Goal: Information Seeking & Learning: Learn about a topic

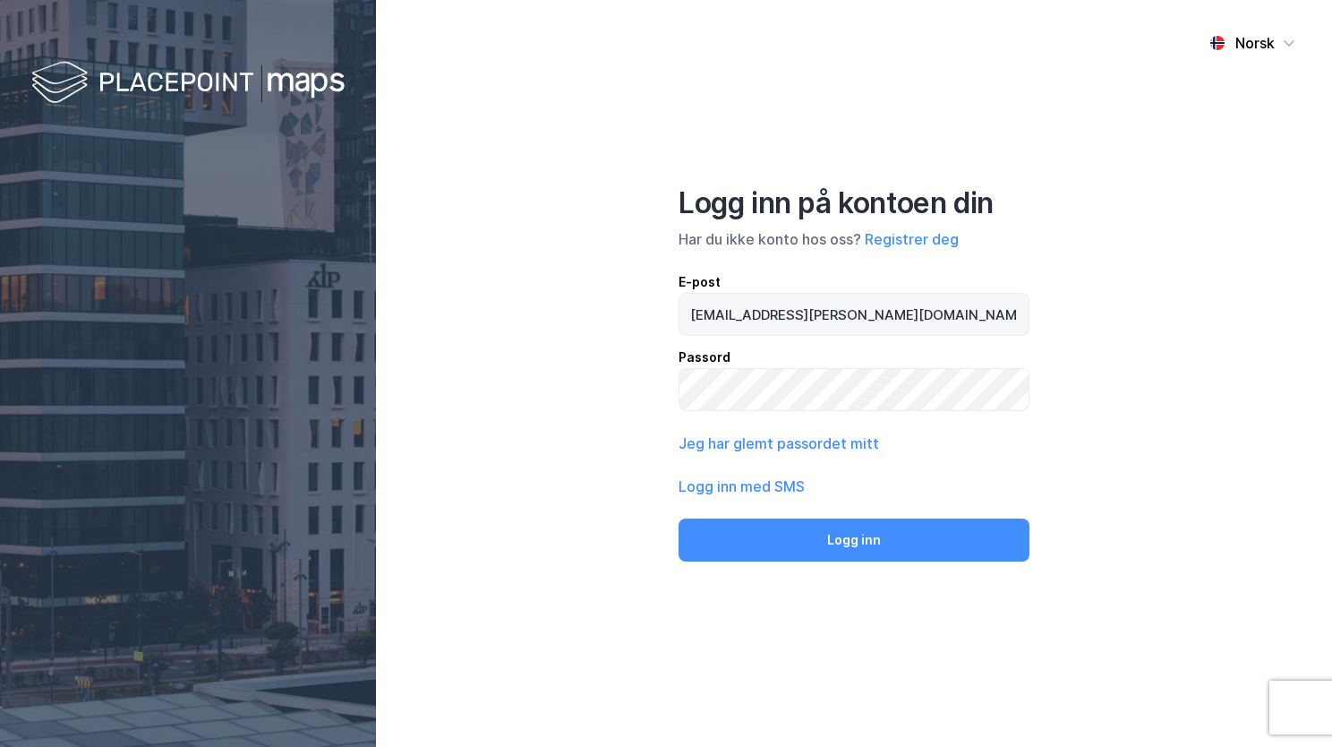
drag, startPoint x: 852, startPoint y: 313, endPoint x: 813, endPoint y: 313, distance: 39.4
click at [813, 313] on input "[EMAIL_ADDRESS][PERSON_NAME][DOMAIN_NAME]" at bounding box center [854, 314] width 349 height 41
type input "[EMAIL_ADDRESS][PERSON_NAME][PERSON_NAME][DOMAIN_NAME]"
click at [801, 350] on div "Passord" at bounding box center [854, 356] width 351 height 21
click at [679, 518] on button "Logg inn" at bounding box center [854, 539] width 351 height 43
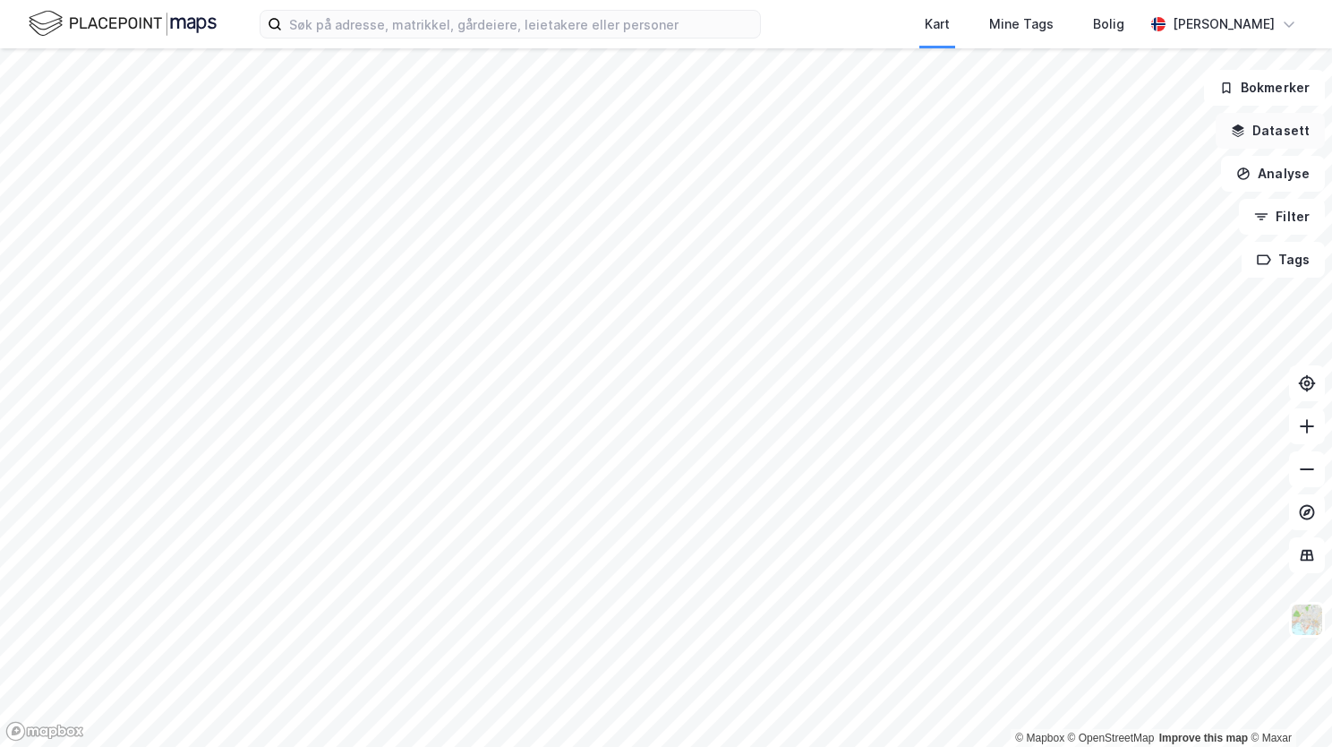
click at [1260, 134] on button "Datasett" at bounding box center [1270, 131] width 109 height 36
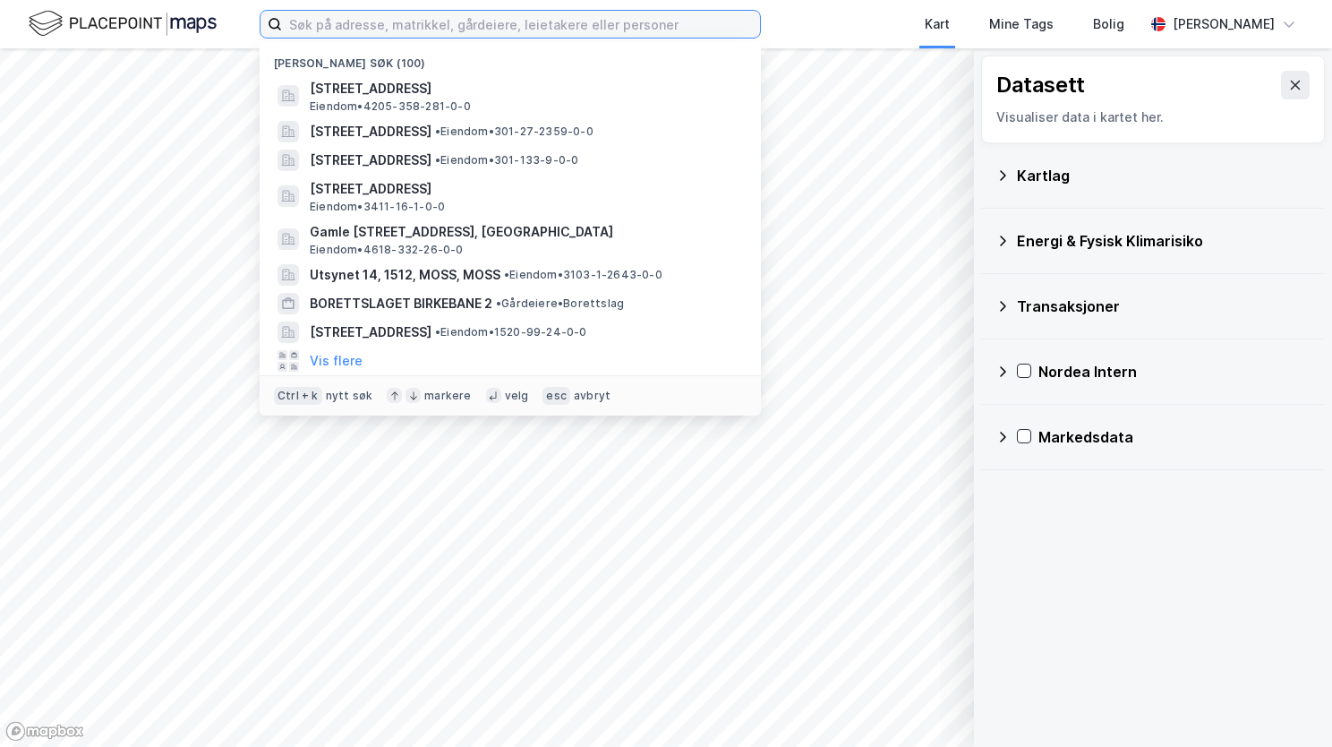
click at [349, 24] on input at bounding box center [521, 24] width 478 height 27
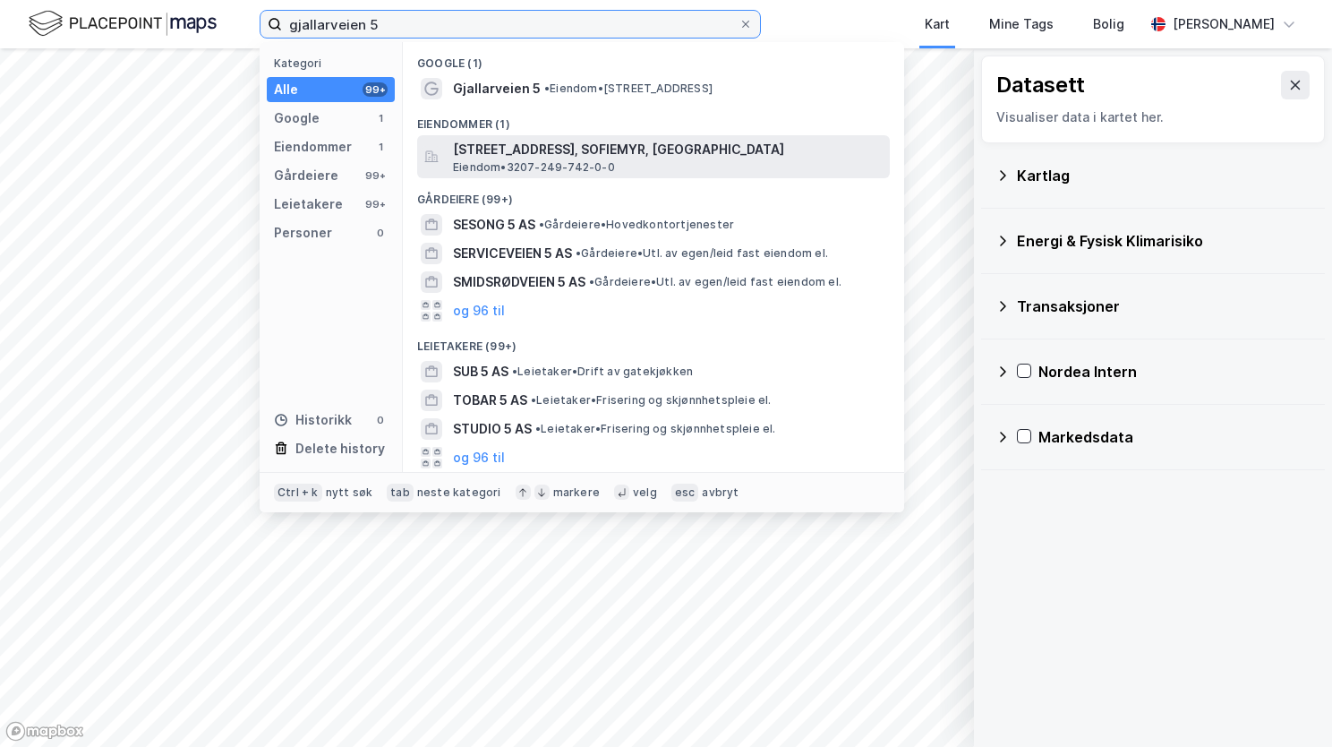
type input "gjallarveien 5"
click at [525, 149] on span "[STREET_ADDRESS], SOFIEMYR, [GEOGRAPHIC_DATA]" at bounding box center [668, 149] width 430 height 21
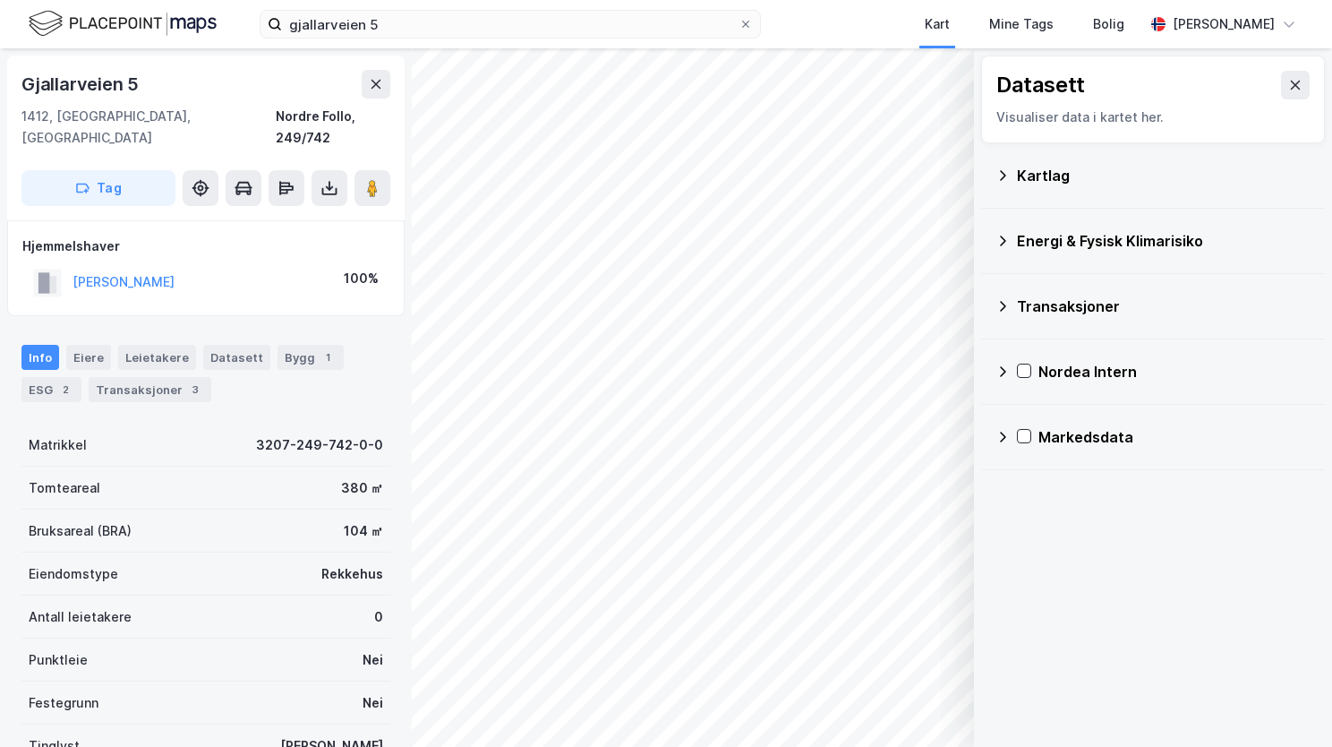
click at [999, 174] on icon at bounding box center [1003, 175] width 14 height 14
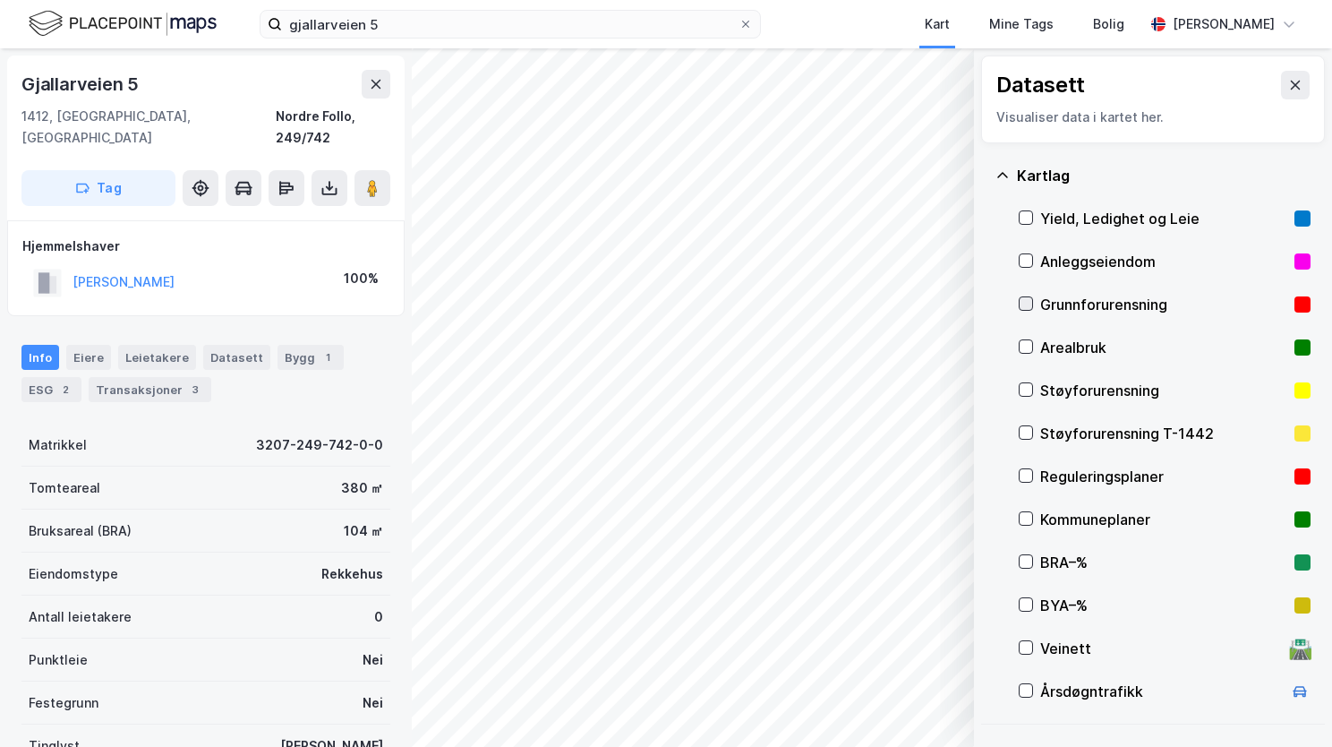
click at [1032, 304] on div at bounding box center [1026, 303] width 14 height 14
click at [1002, 165] on div "Kartlag" at bounding box center [1153, 175] width 315 height 43
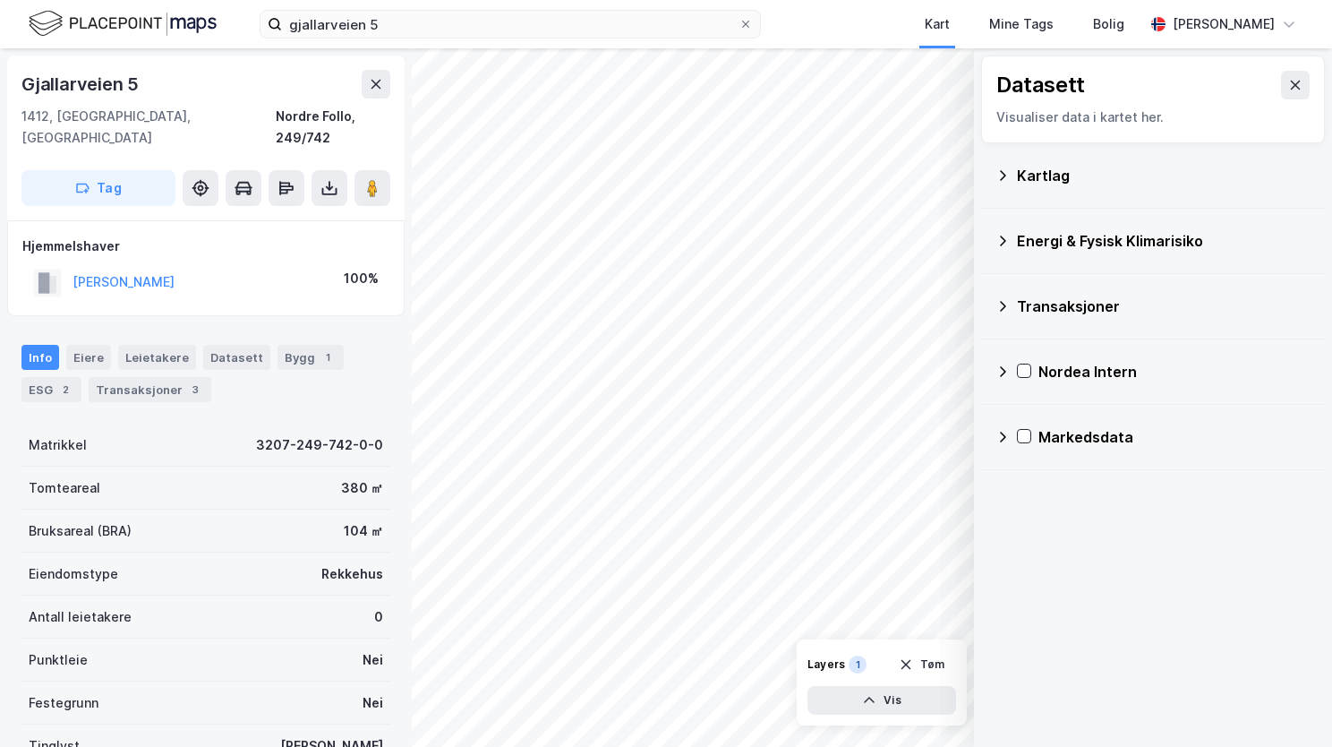
click at [1003, 235] on icon at bounding box center [1003, 241] width 14 height 14
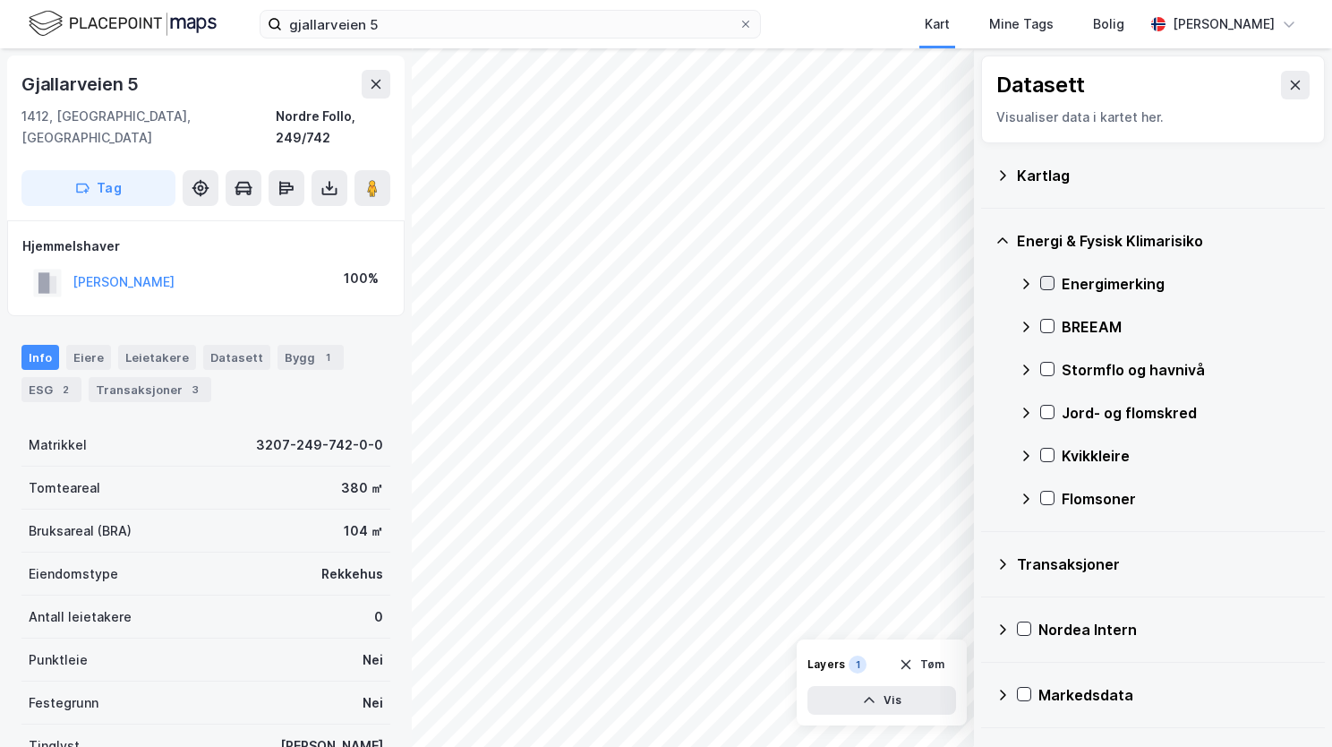
click at [1051, 287] on icon at bounding box center [1047, 283] width 13 height 13
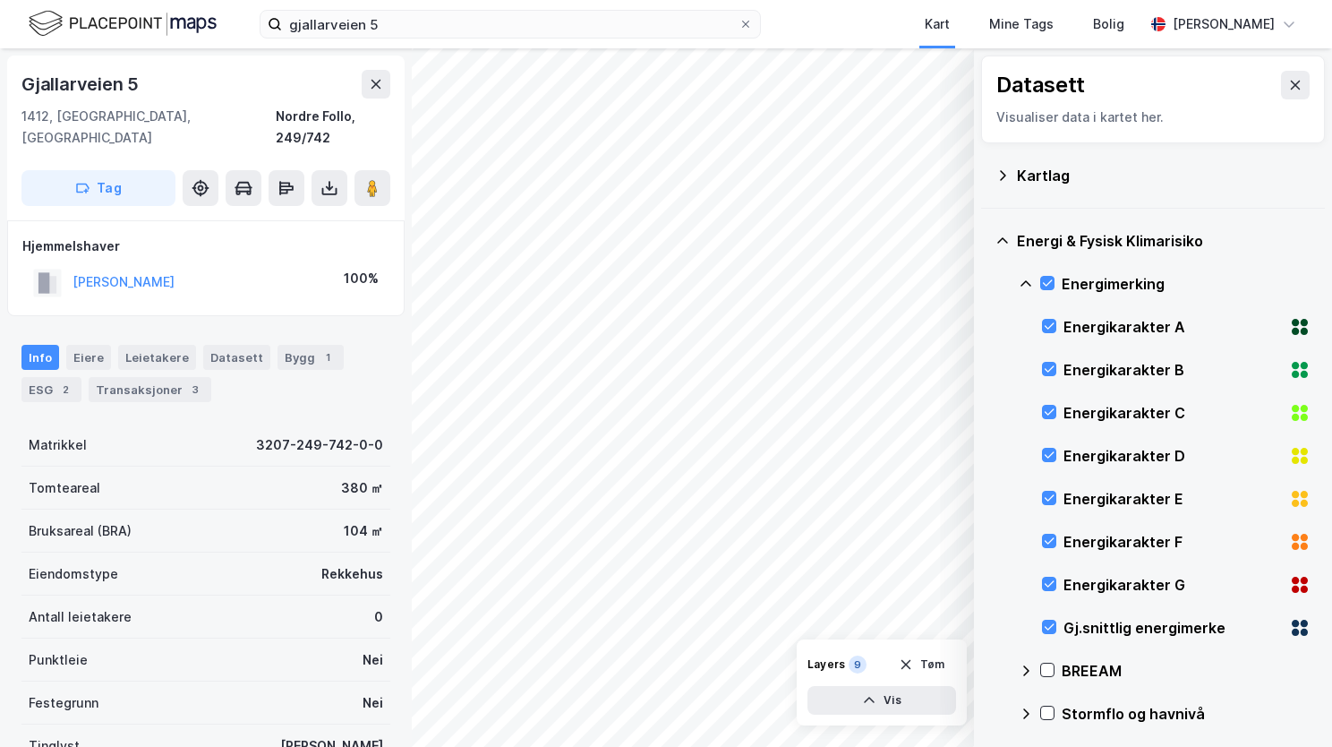
click at [1019, 278] on icon at bounding box center [1026, 284] width 14 height 14
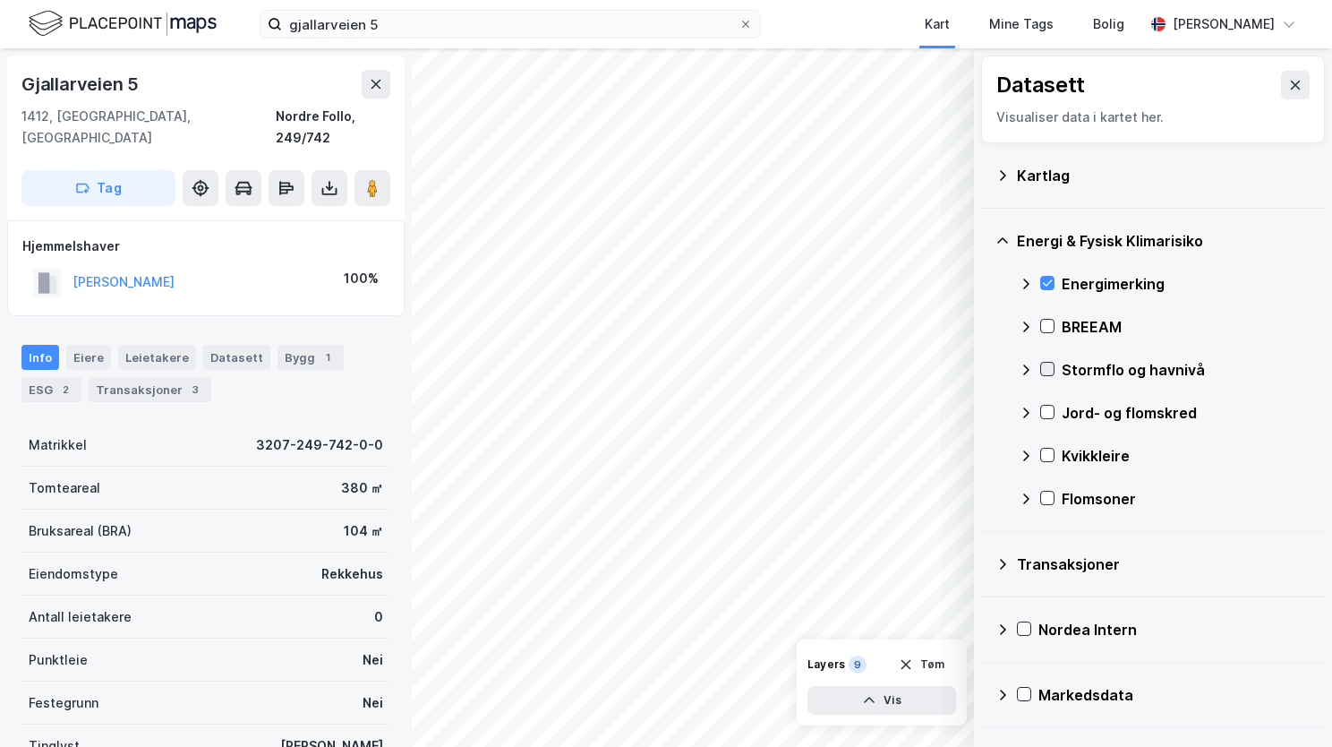
click at [1047, 372] on icon at bounding box center [1047, 369] width 13 height 13
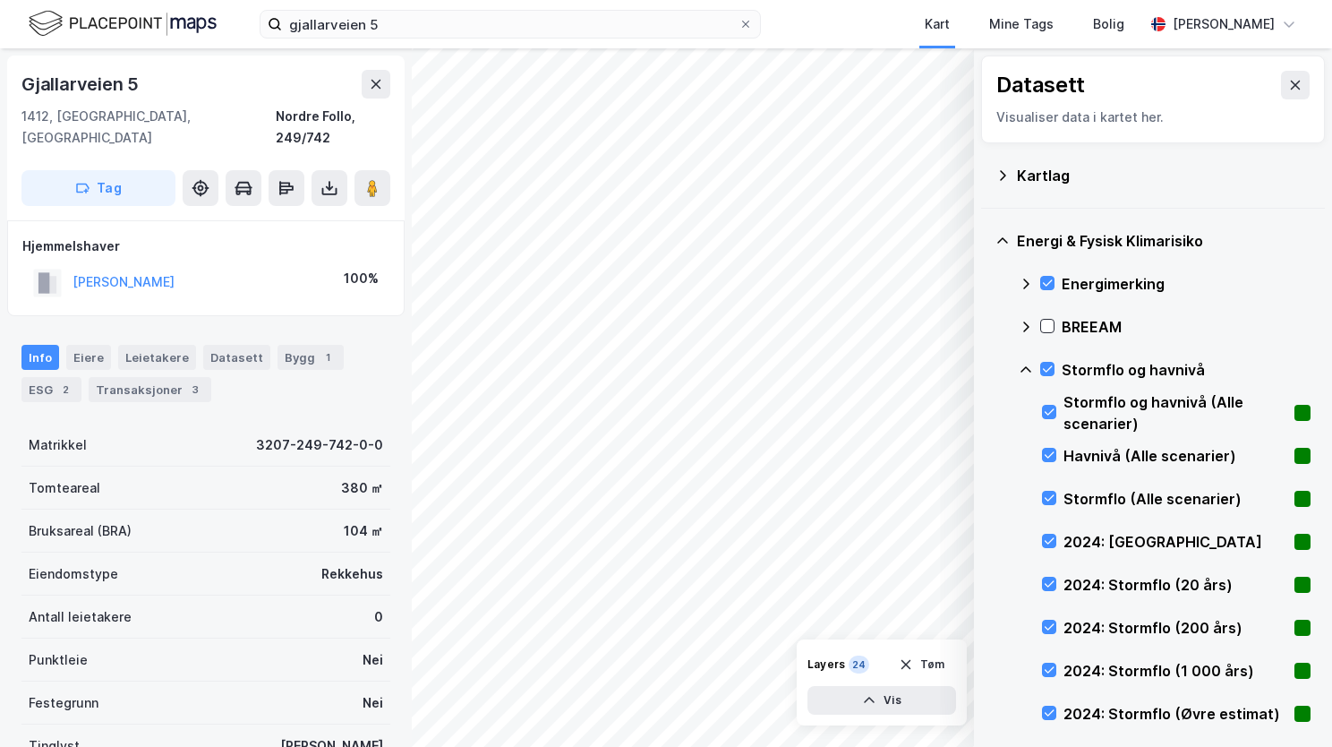
click at [1028, 366] on icon at bounding box center [1026, 370] width 14 height 14
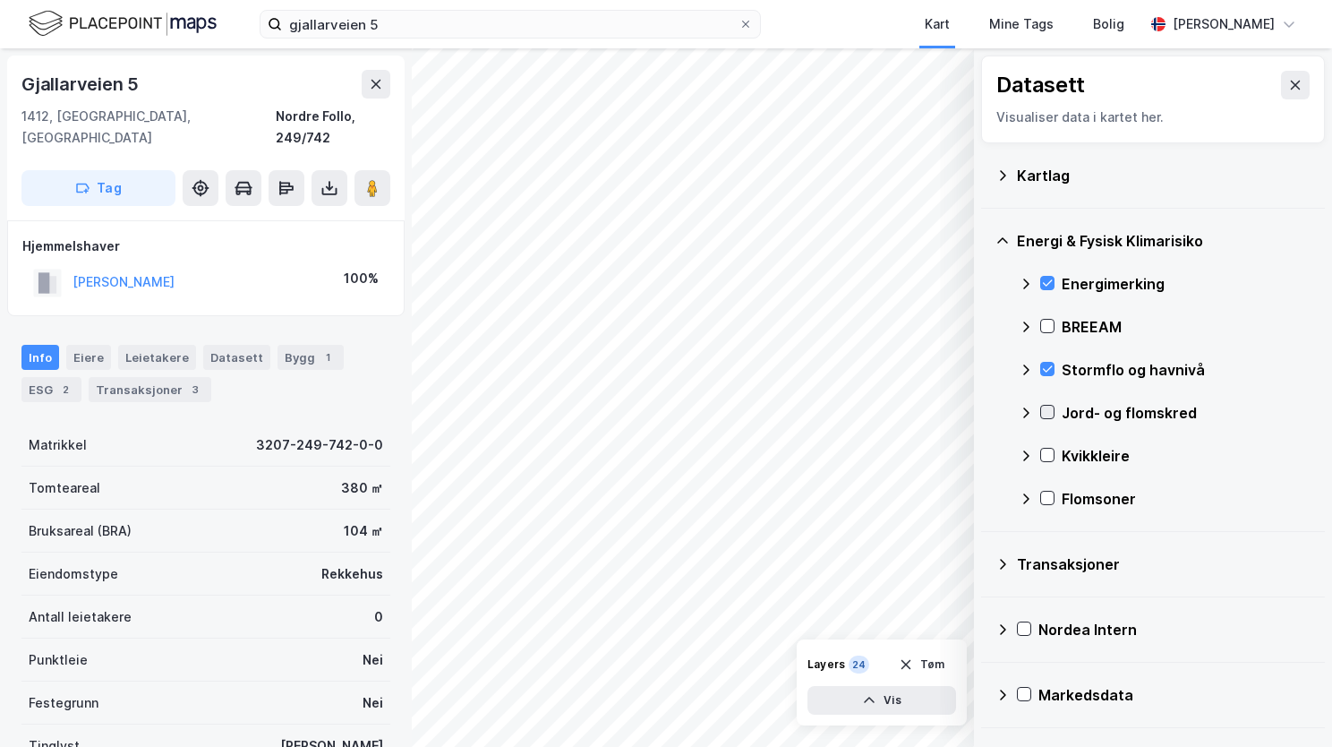
click at [1047, 417] on icon at bounding box center [1047, 412] width 13 height 13
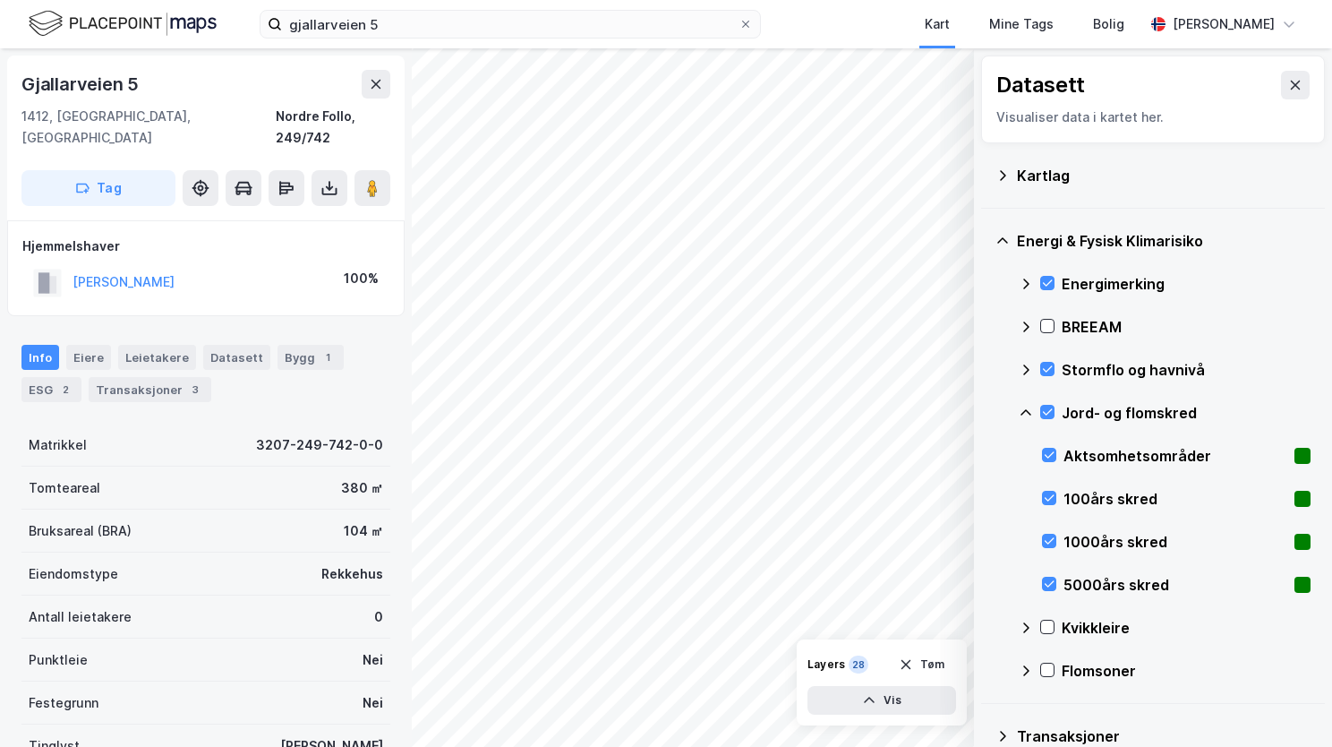
click at [1026, 409] on icon at bounding box center [1026, 412] width 11 height 6
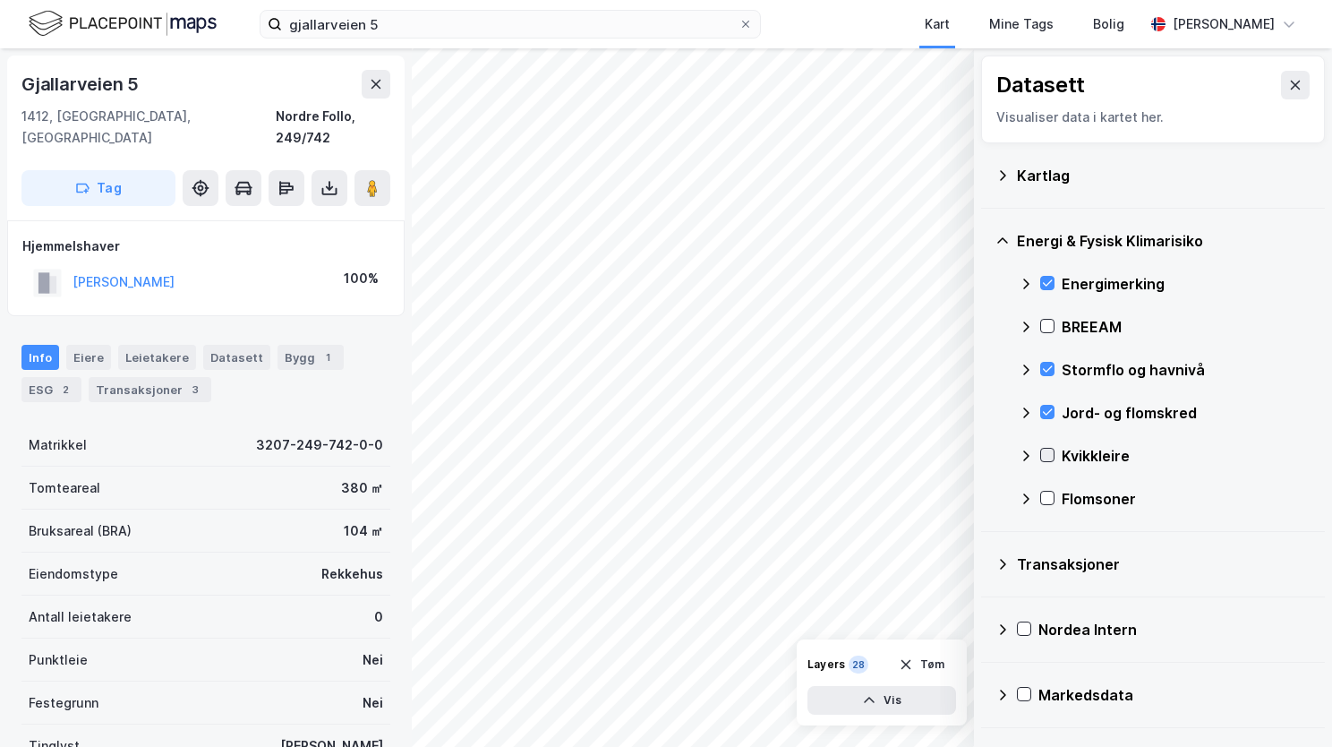
click at [1049, 456] on icon at bounding box center [1047, 455] width 13 height 13
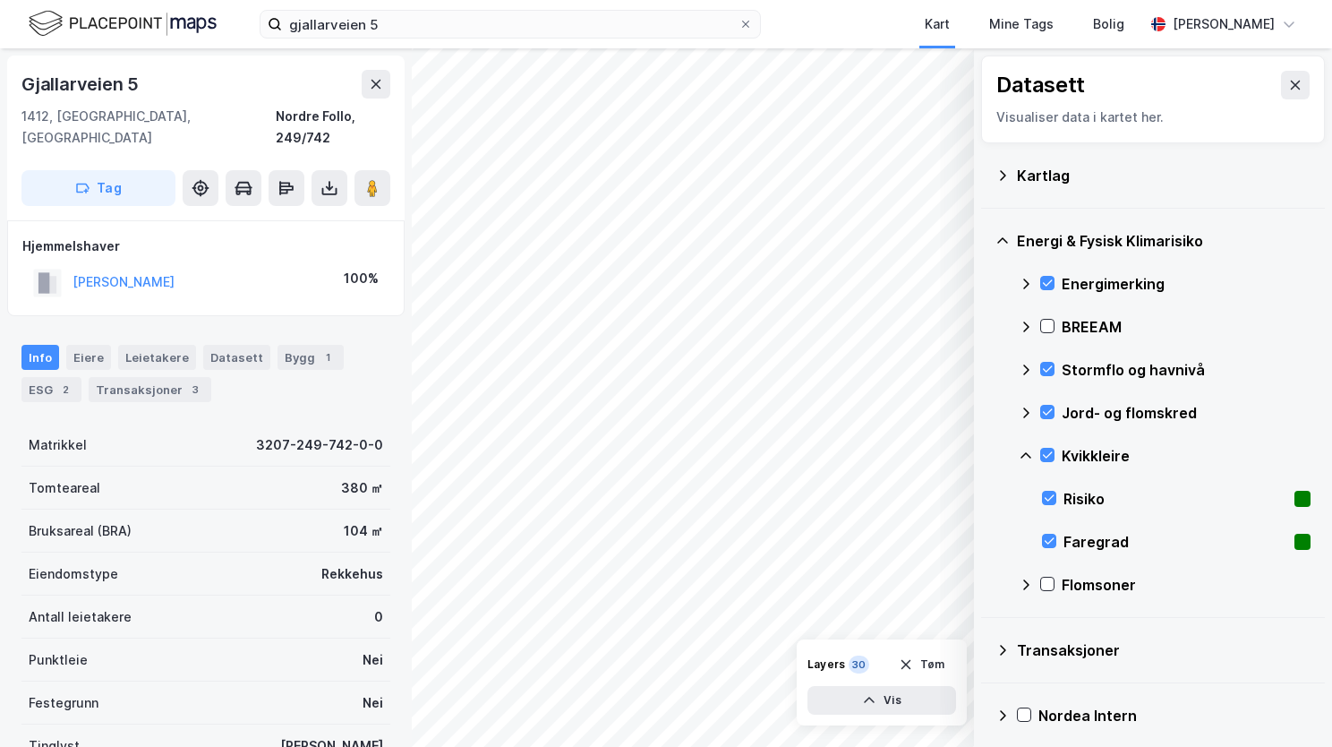
click at [1027, 454] on icon at bounding box center [1026, 456] width 14 height 14
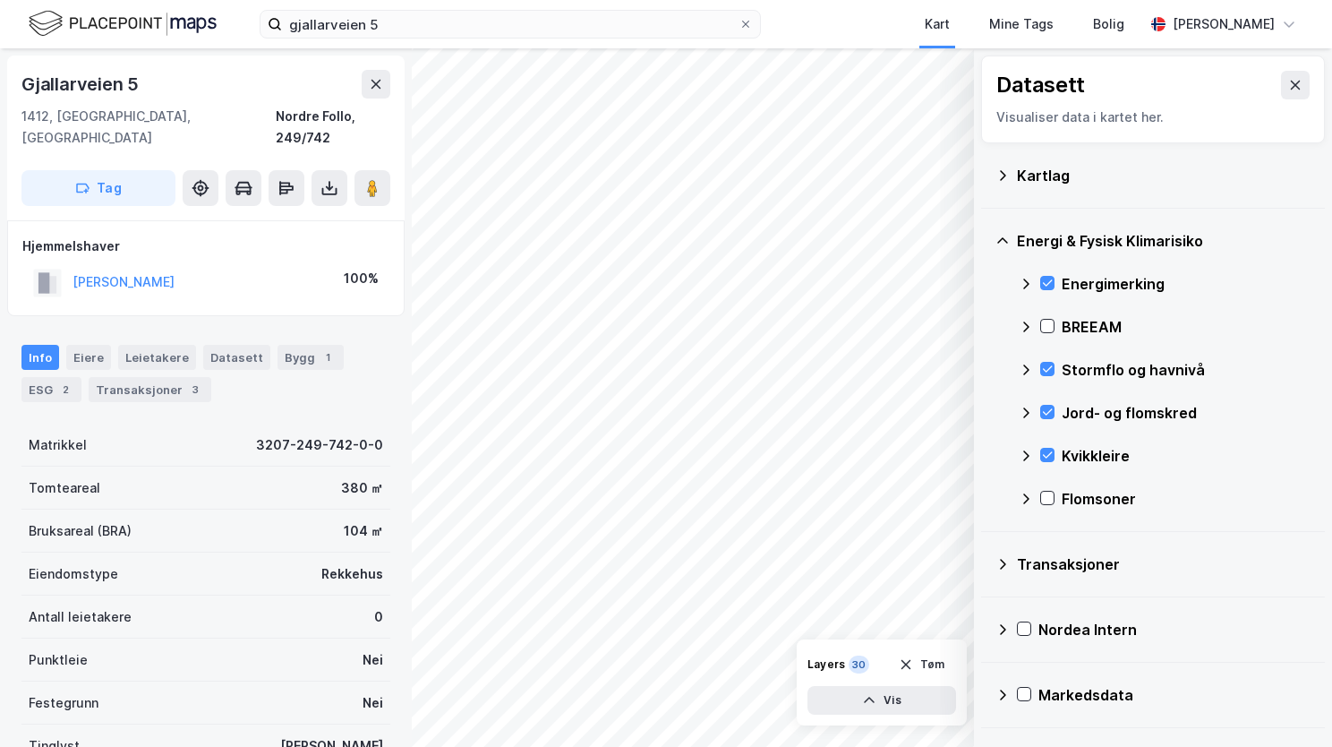
click at [1022, 449] on icon at bounding box center [1026, 456] width 14 height 14
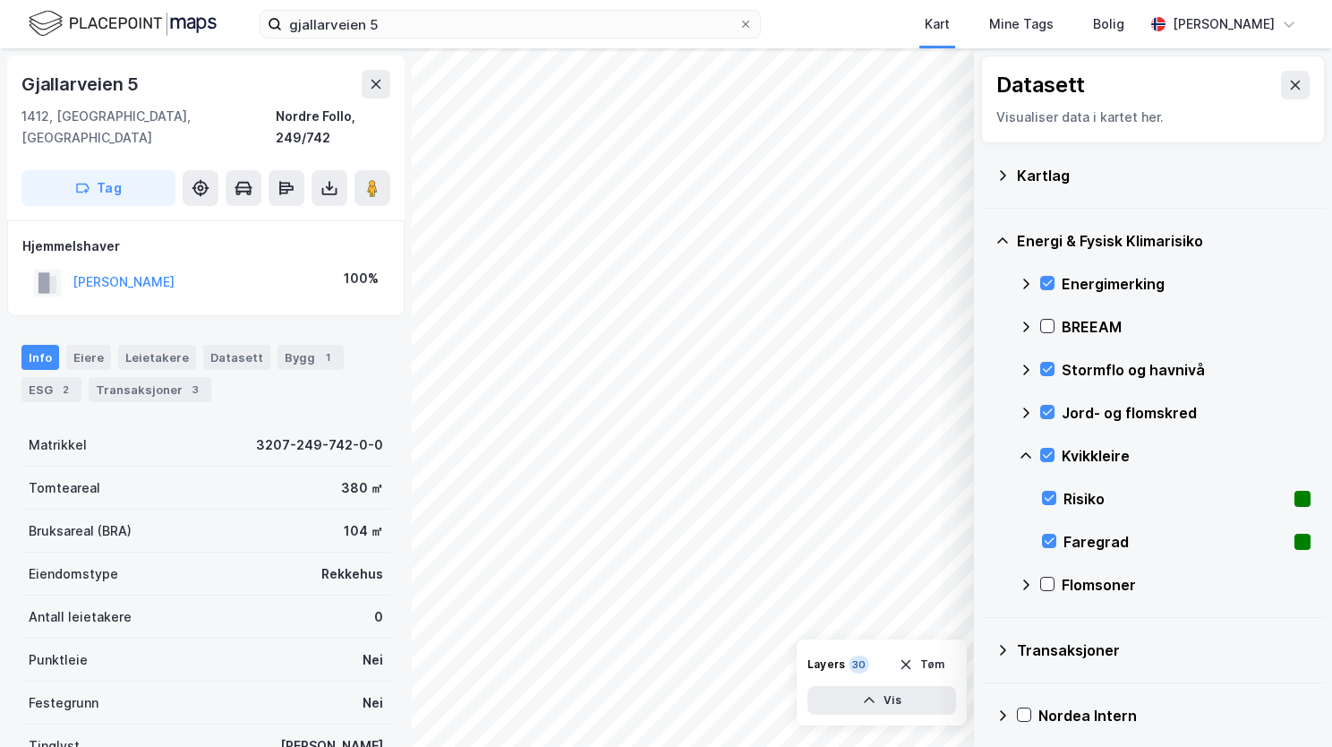
click at [1027, 451] on icon at bounding box center [1026, 456] width 14 height 14
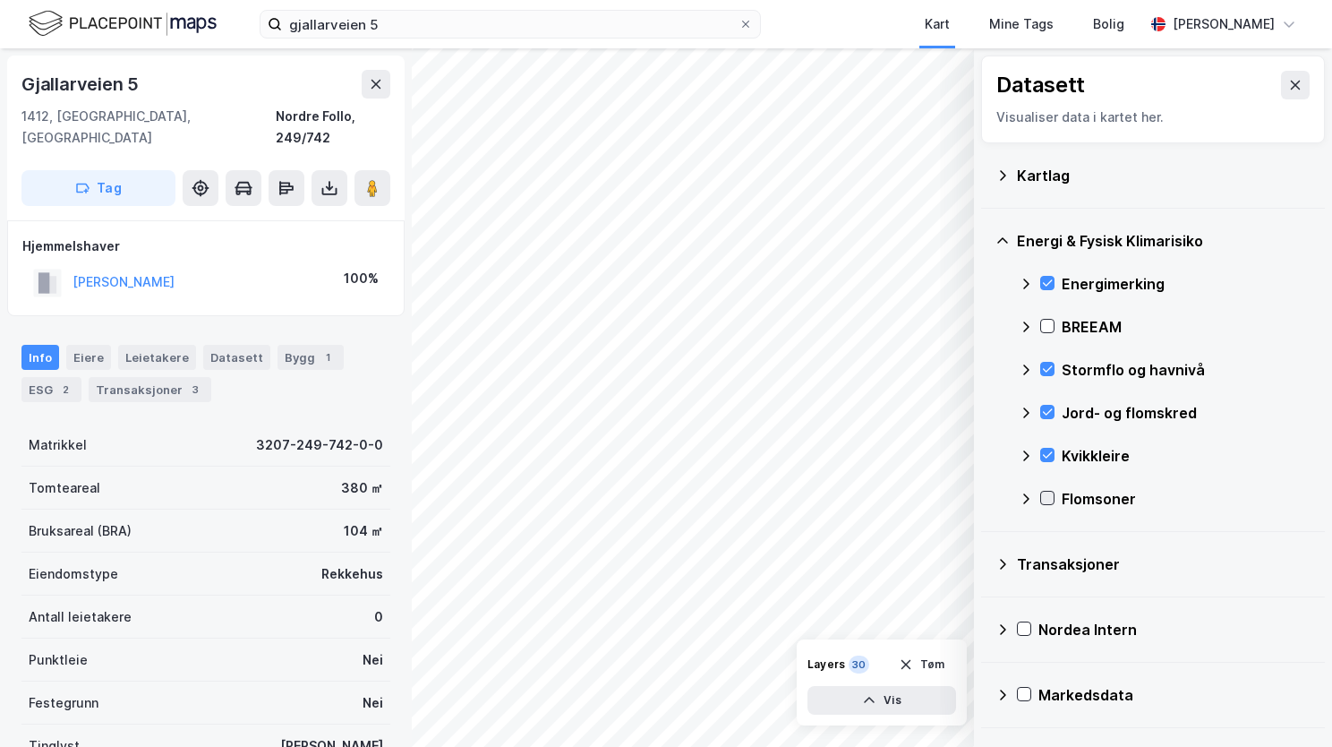
click at [1050, 502] on icon at bounding box center [1047, 498] width 13 height 13
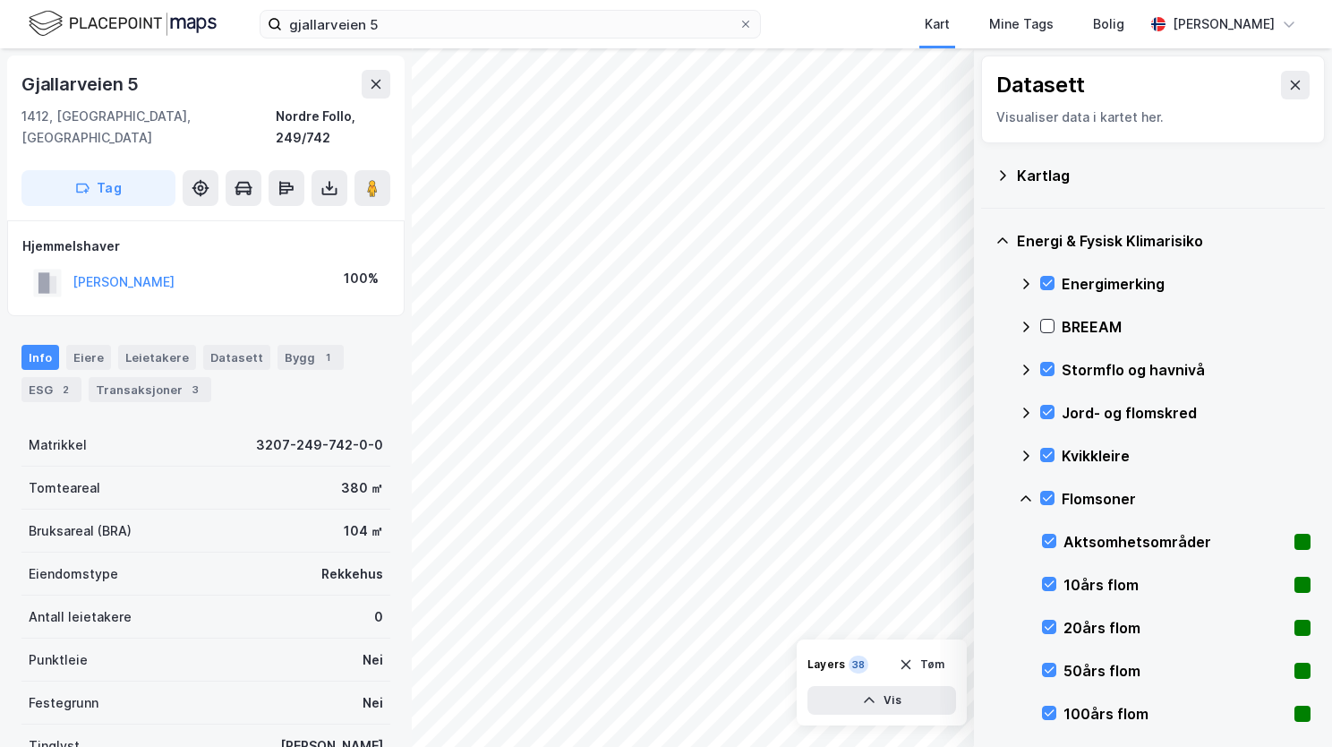
click at [1028, 496] on icon at bounding box center [1026, 498] width 11 height 6
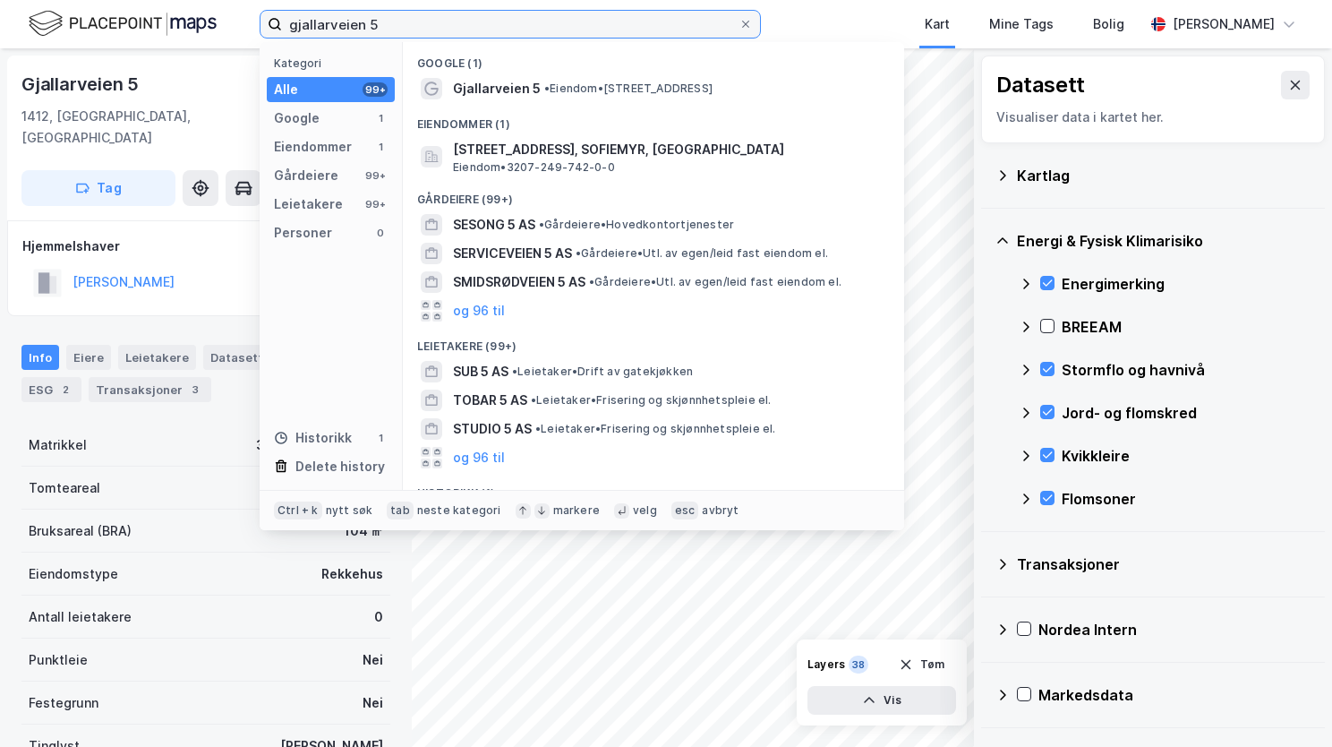
drag, startPoint x: 394, startPoint y: 27, endPoint x: 240, endPoint y: 13, distance: 154.7
click at [240, 13] on div "gjallarveien 5 Kategori Alle 99+ Google 1 Eiendommer 1 Gårdeiere 99+ Leietakere…" at bounding box center [666, 24] width 1332 height 48
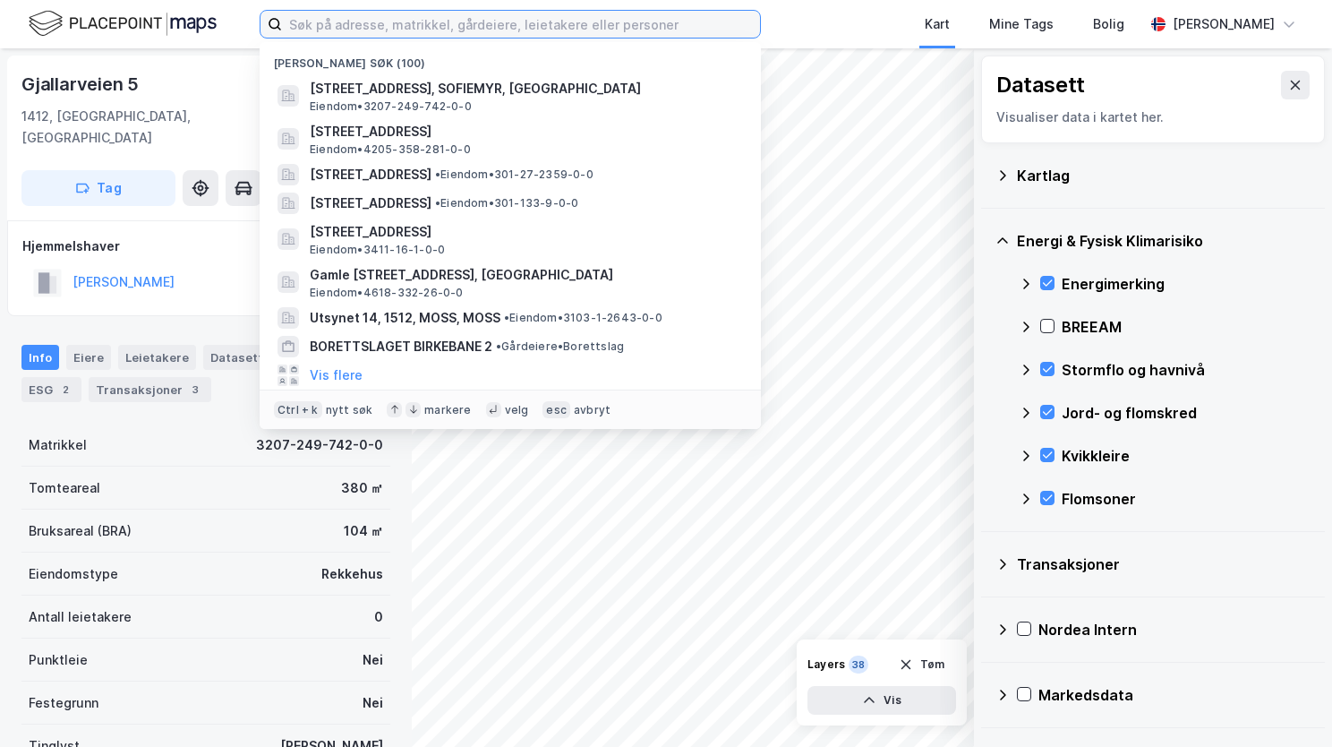
click at [339, 21] on input at bounding box center [521, 24] width 478 height 27
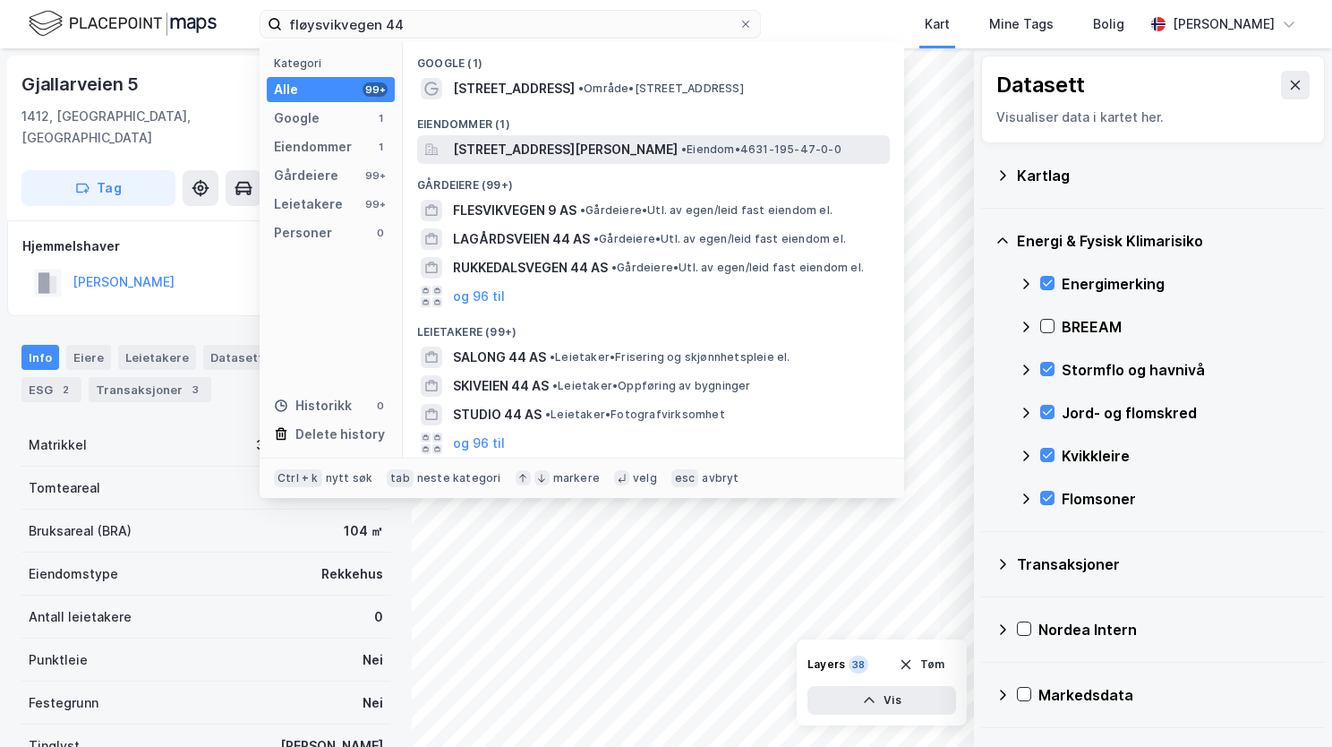
click at [506, 154] on span "[STREET_ADDRESS][PERSON_NAME]" at bounding box center [565, 149] width 225 height 21
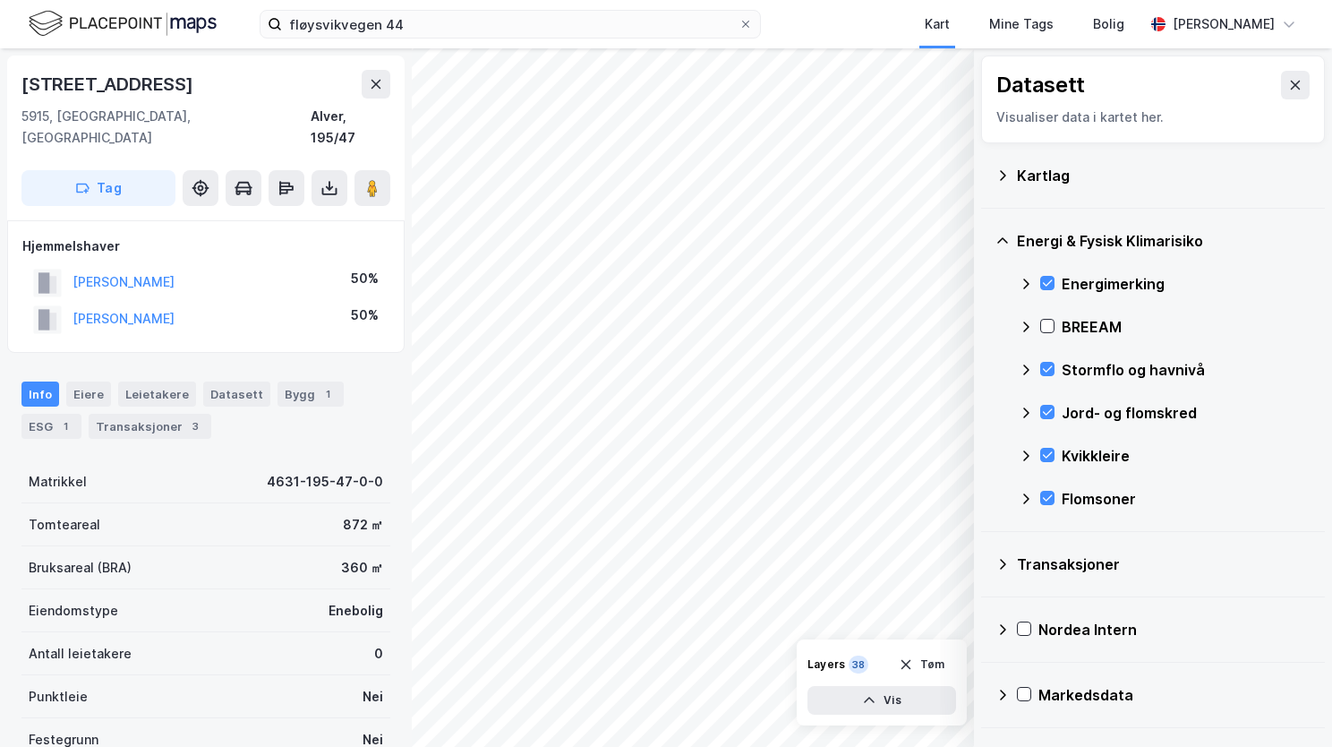
click at [1025, 369] on icon at bounding box center [1026, 370] width 14 height 14
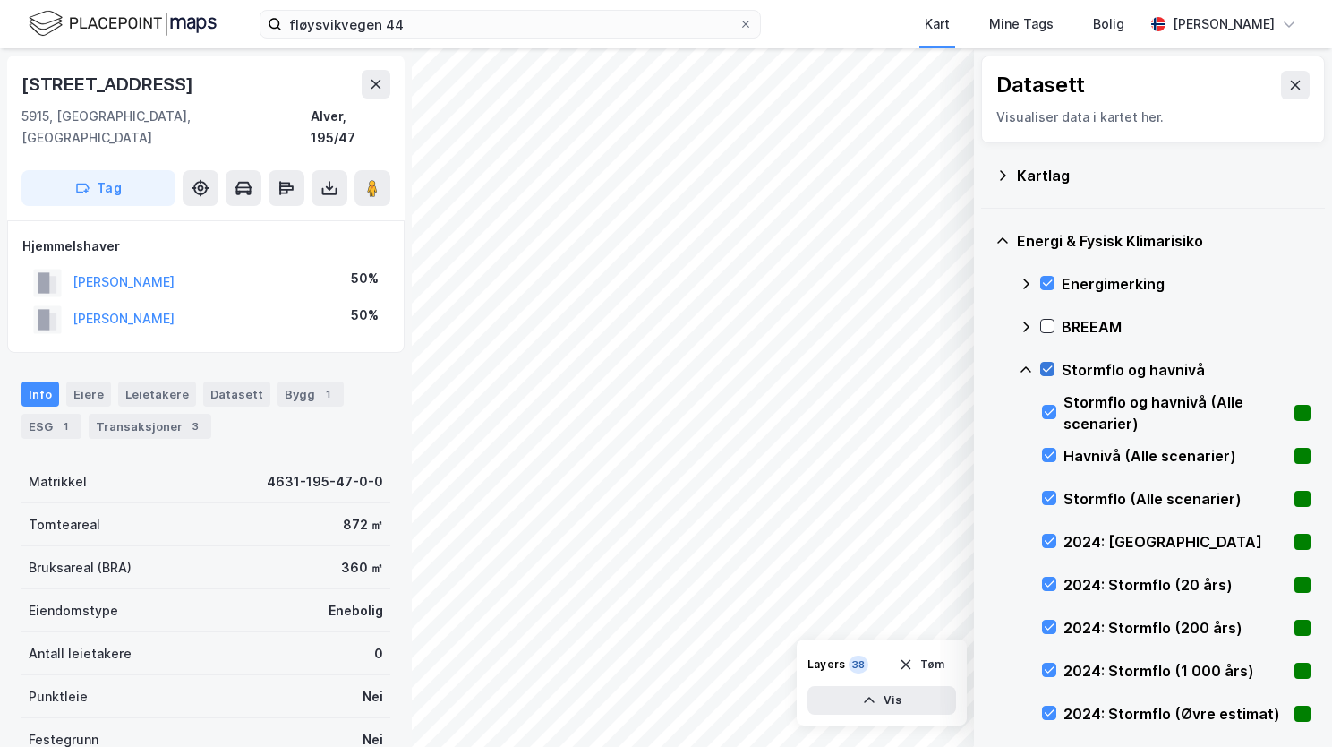
click at [1052, 371] on icon at bounding box center [1047, 369] width 13 height 13
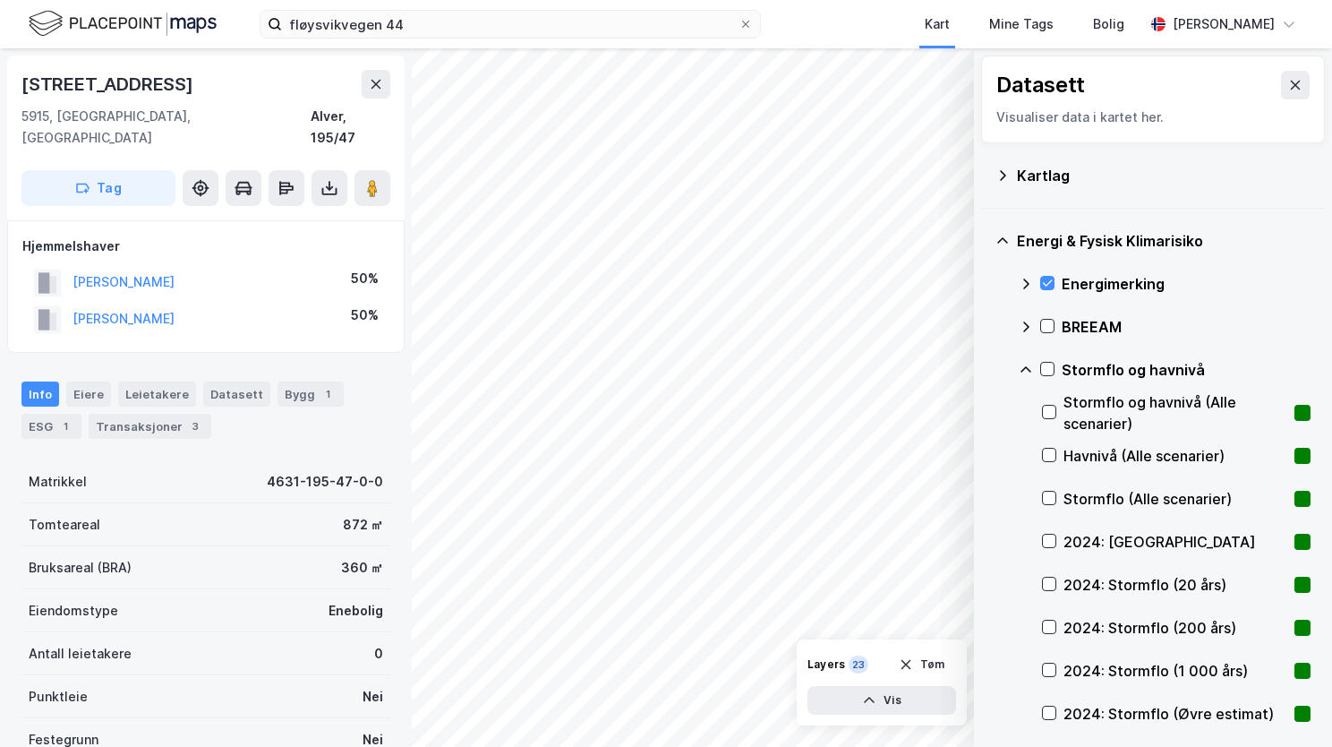
scroll to position [90, 0]
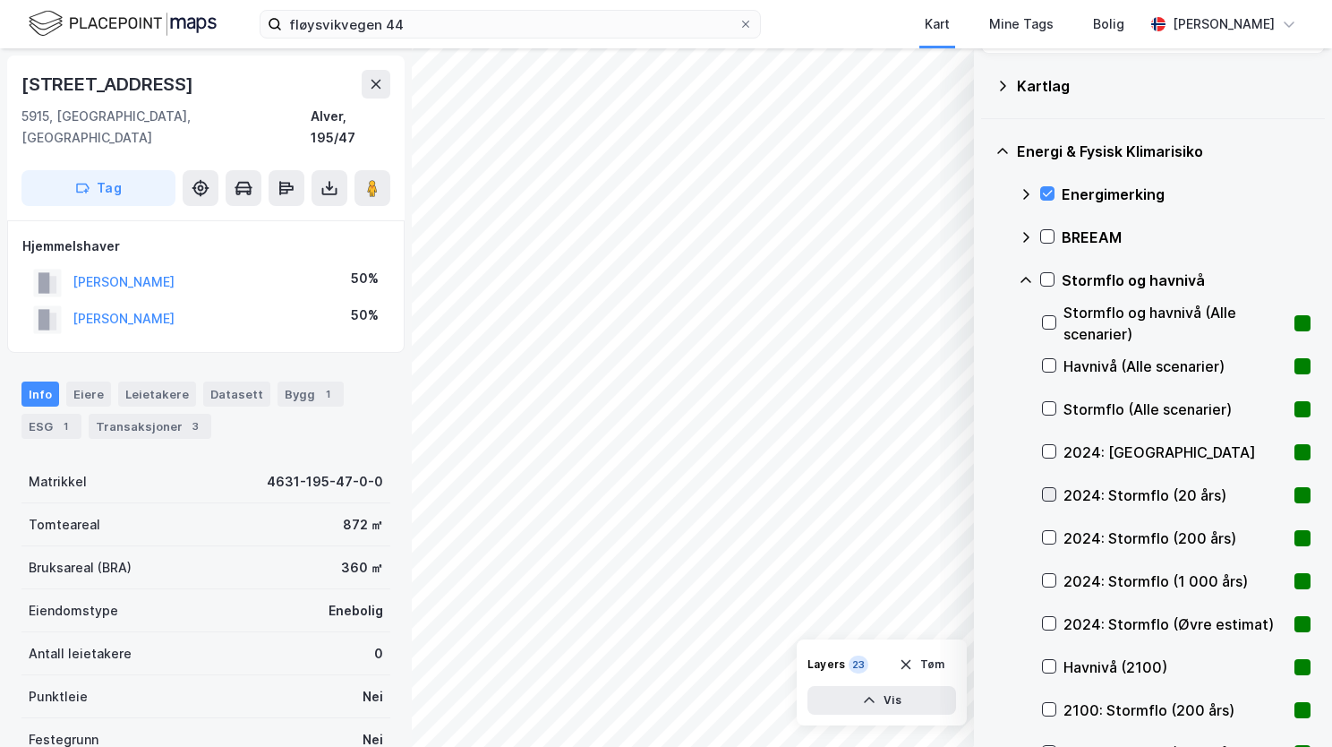
click at [1051, 492] on icon at bounding box center [1049, 494] width 13 height 13
click at [1051, 538] on icon at bounding box center [1049, 537] width 13 height 13
click at [1048, 582] on icon at bounding box center [1050, 580] width 10 height 6
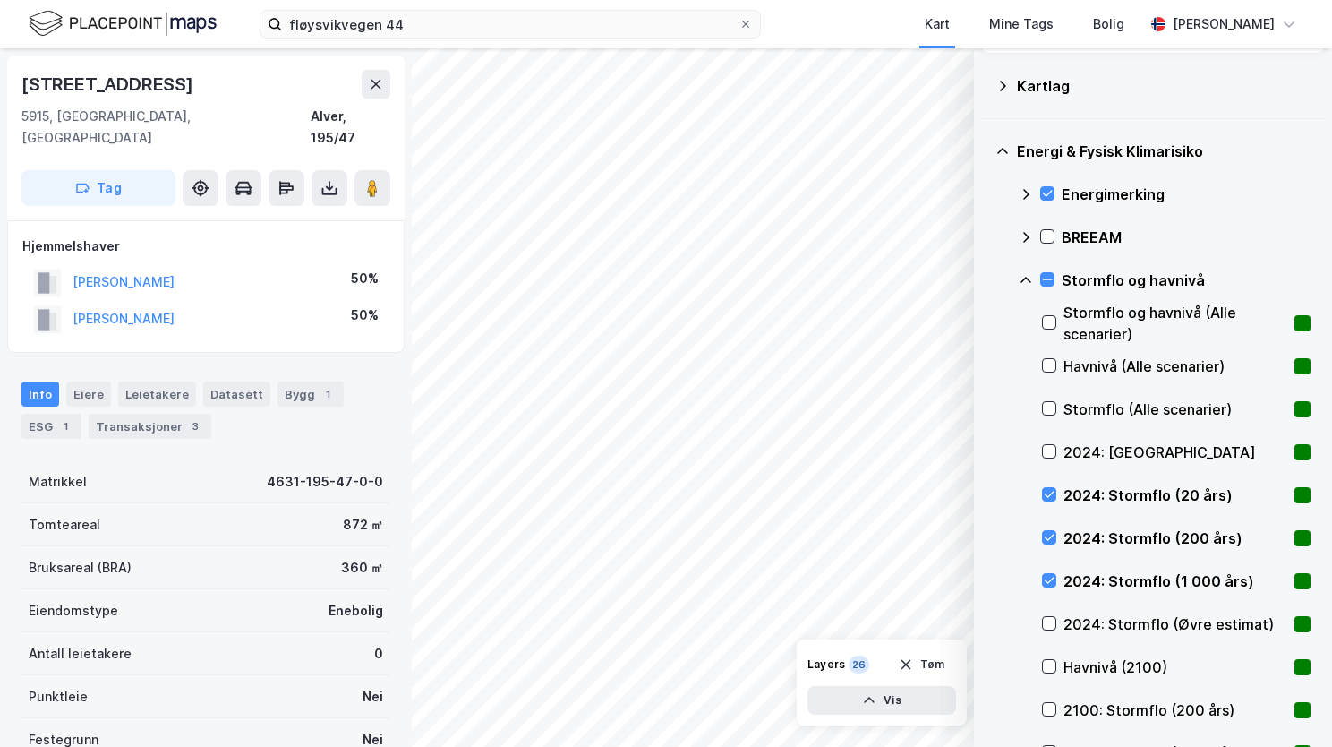
scroll to position [179, 0]
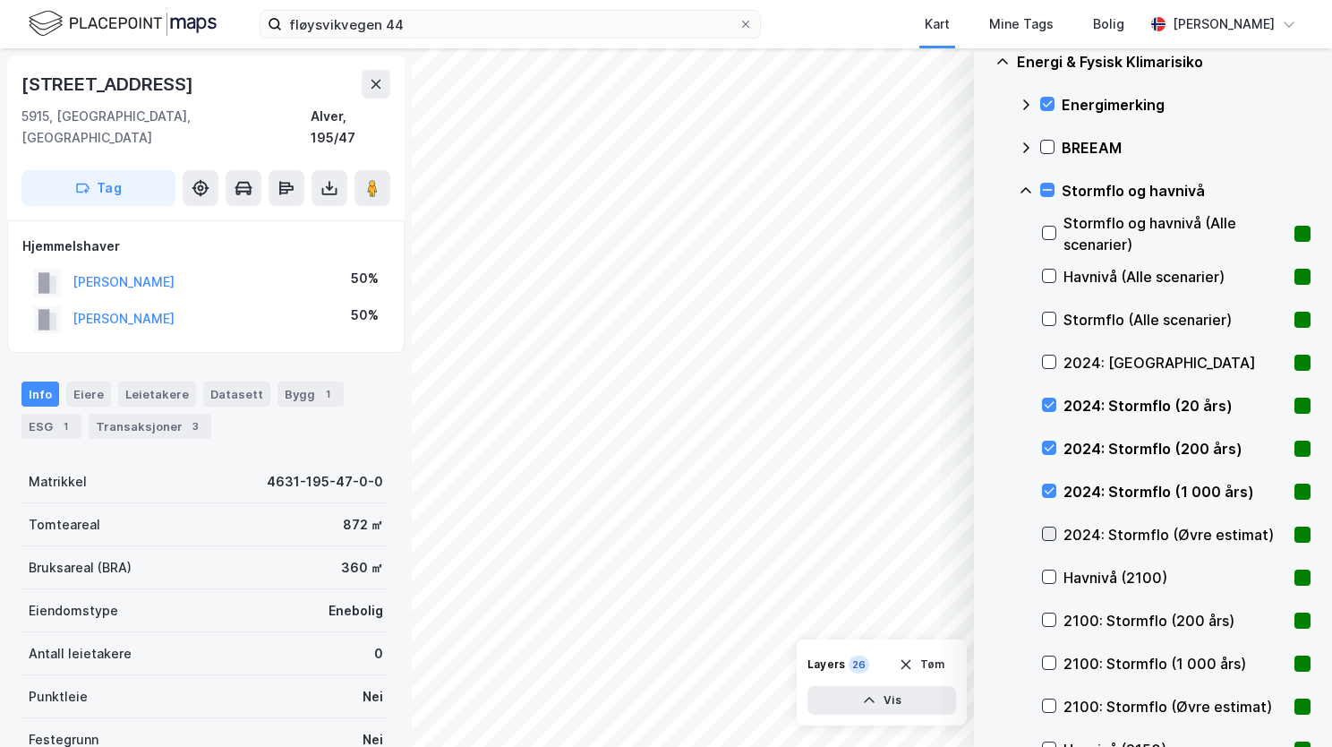
click at [1053, 533] on icon at bounding box center [1049, 533] width 13 height 13
click at [1053, 611] on div "2100: Stormflo (200 års)" at bounding box center [1176, 620] width 269 height 43
click at [1053, 615] on icon at bounding box center [1049, 619] width 13 height 13
click at [1026, 192] on icon at bounding box center [1026, 191] width 14 height 14
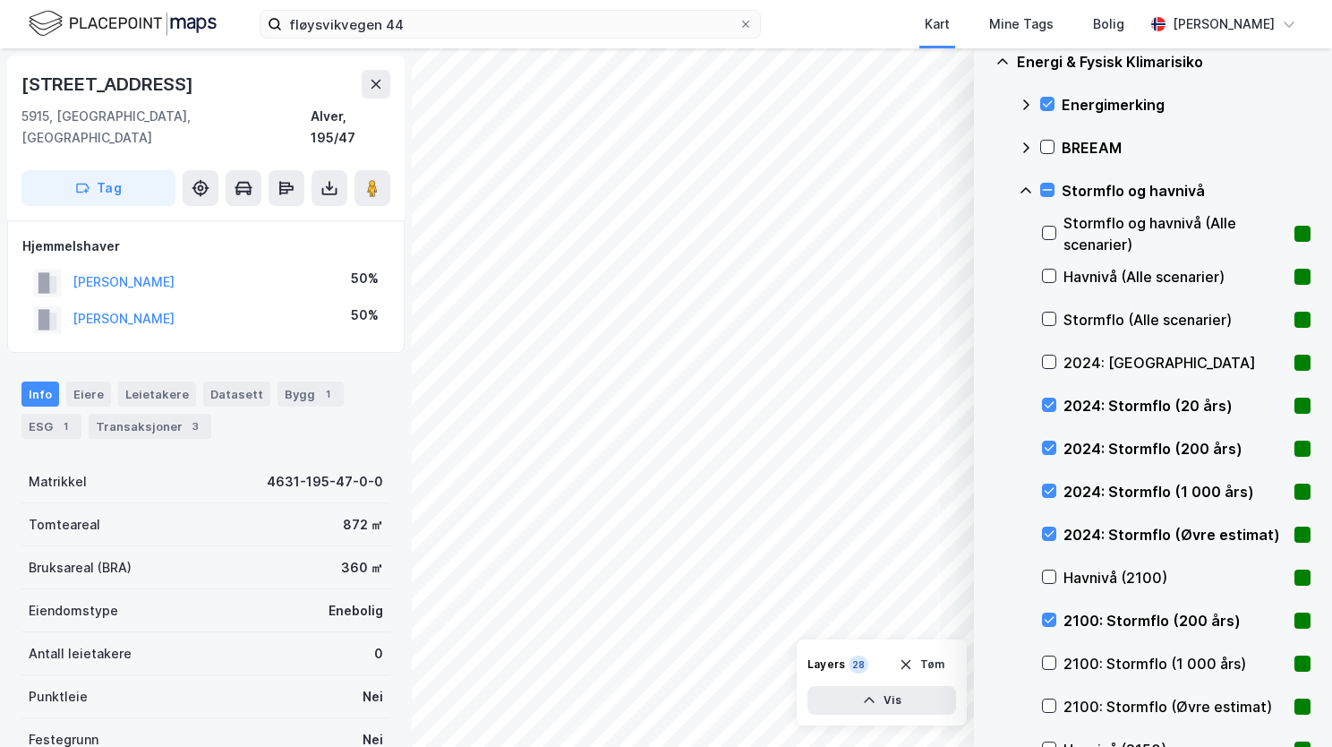
scroll to position [0, 0]
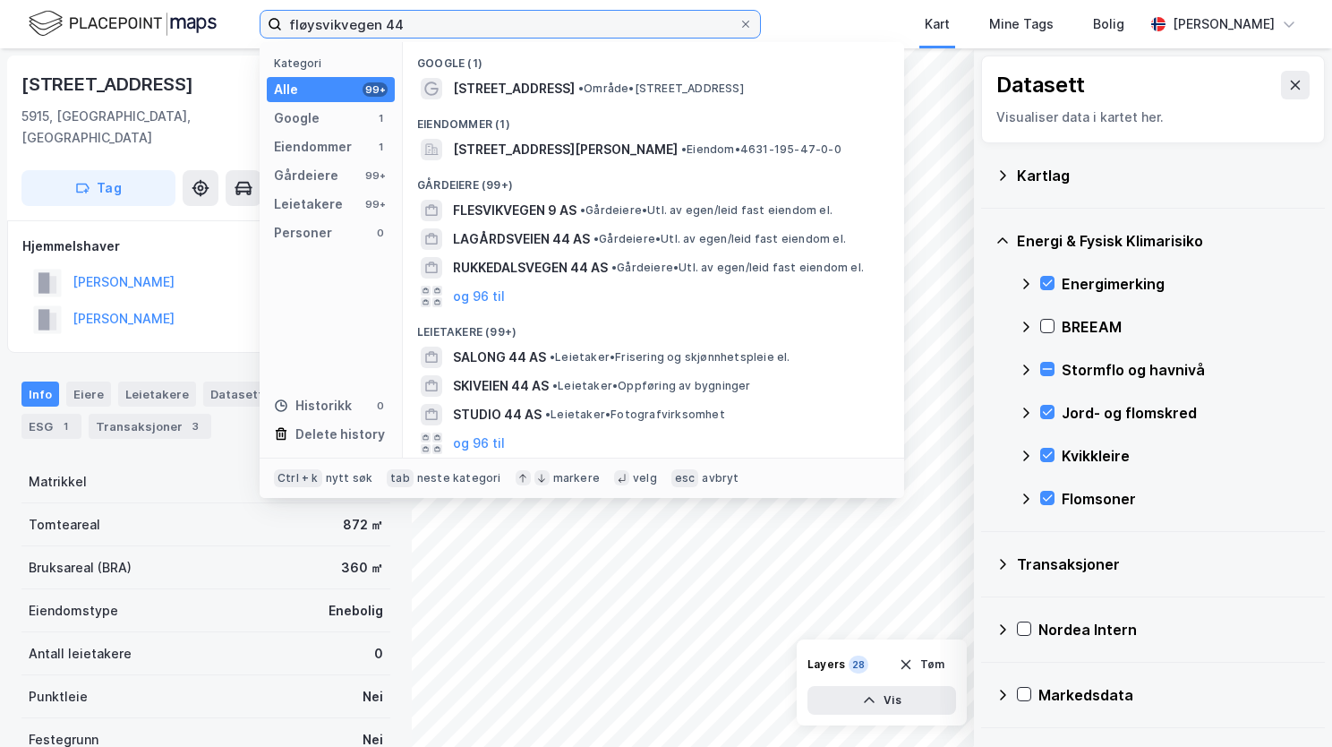
drag, startPoint x: 425, startPoint y: 17, endPoint x: 244, endPoint y: 8, distance: 182.0
click at [242, 8] on div "fløysvikvegen 44 Kategori Alle 99+ Google 1 Eiendommer 1 Gårdeiere 99+ Leietake…" at bounding box center [666, 24] width 1332 height 48
paste input "O. A [STREET_ADDRESS]"
type input "O. A [STREET_ADDRESS]"
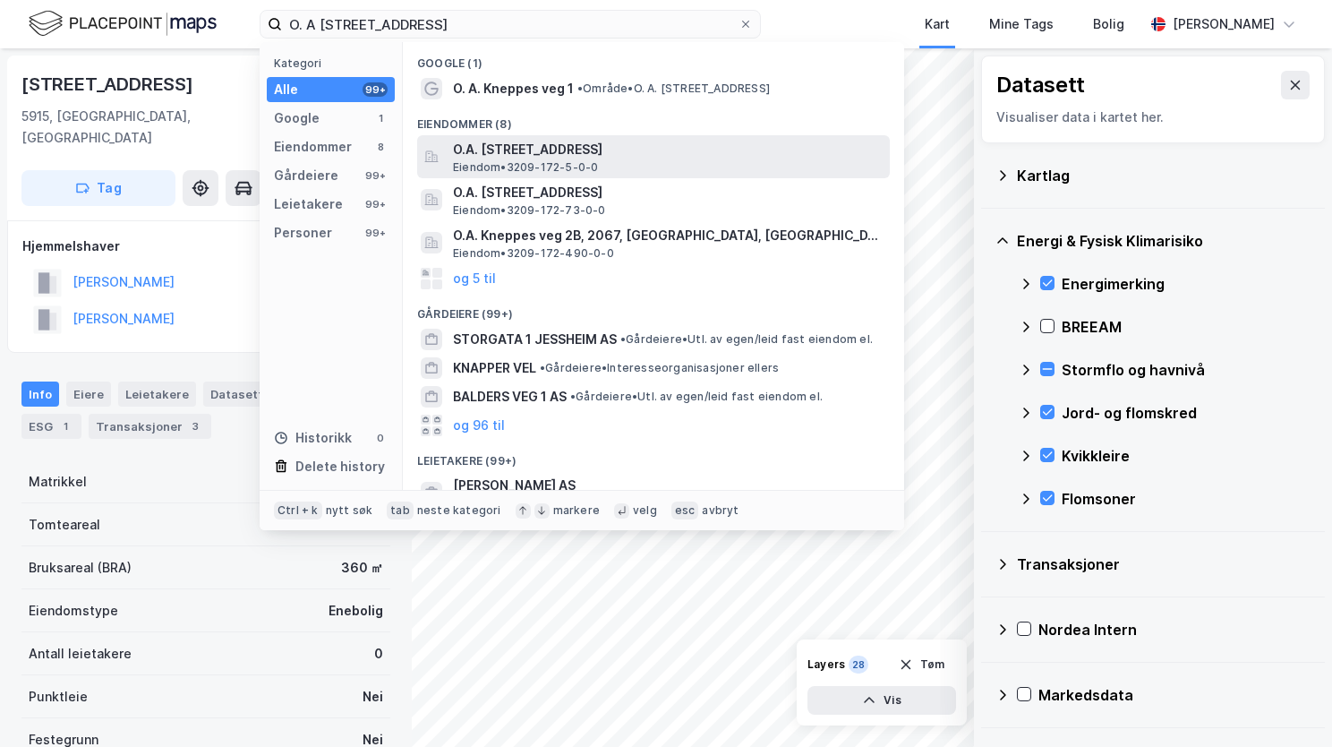
click at [530, 148] on span "O.A. [STREET_ADDRESS]" at bounding box center [668, 149] width 430 height 21
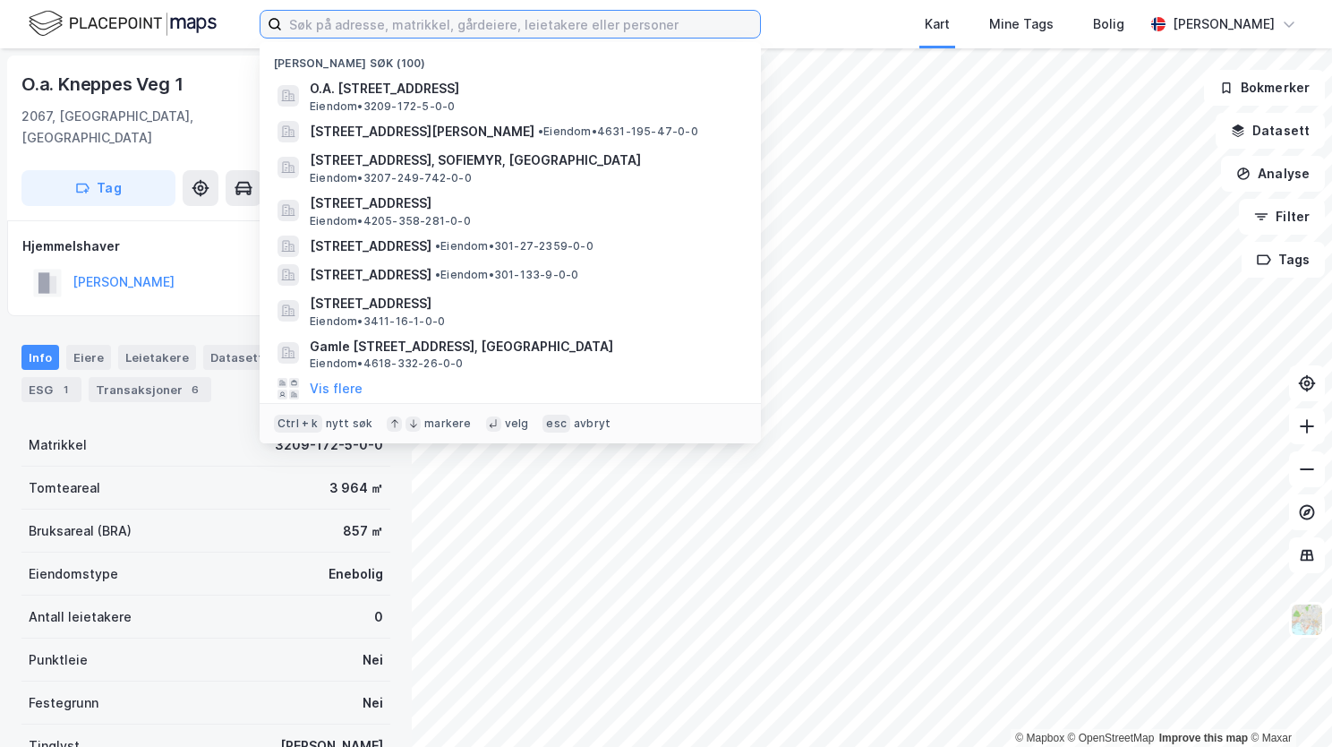
click at [481, 22] on input at bounding box center [521, 24] width 478 height 27
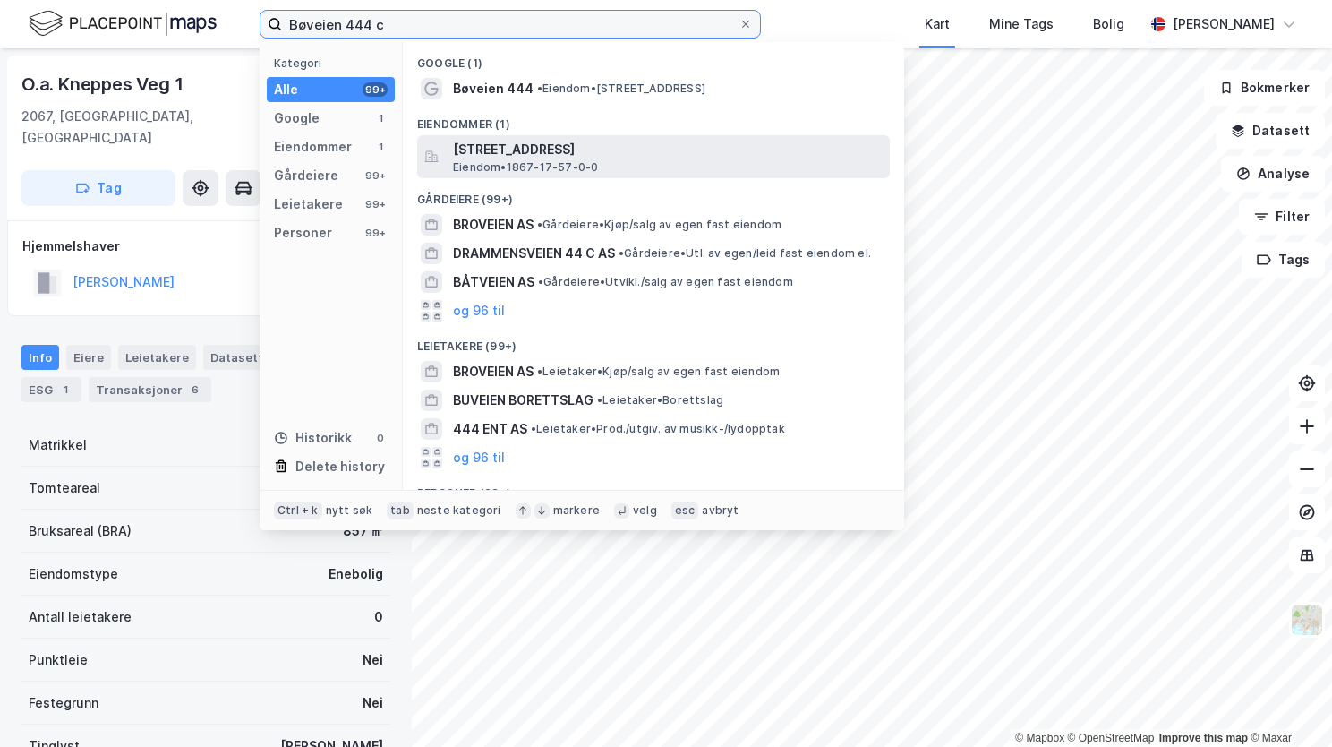
type input "Bøveien 444 c"
click at [554, 166] on span "Eiendom • 1867-17-57-0-0" at bounding box center [525, 167] width 145 height 14
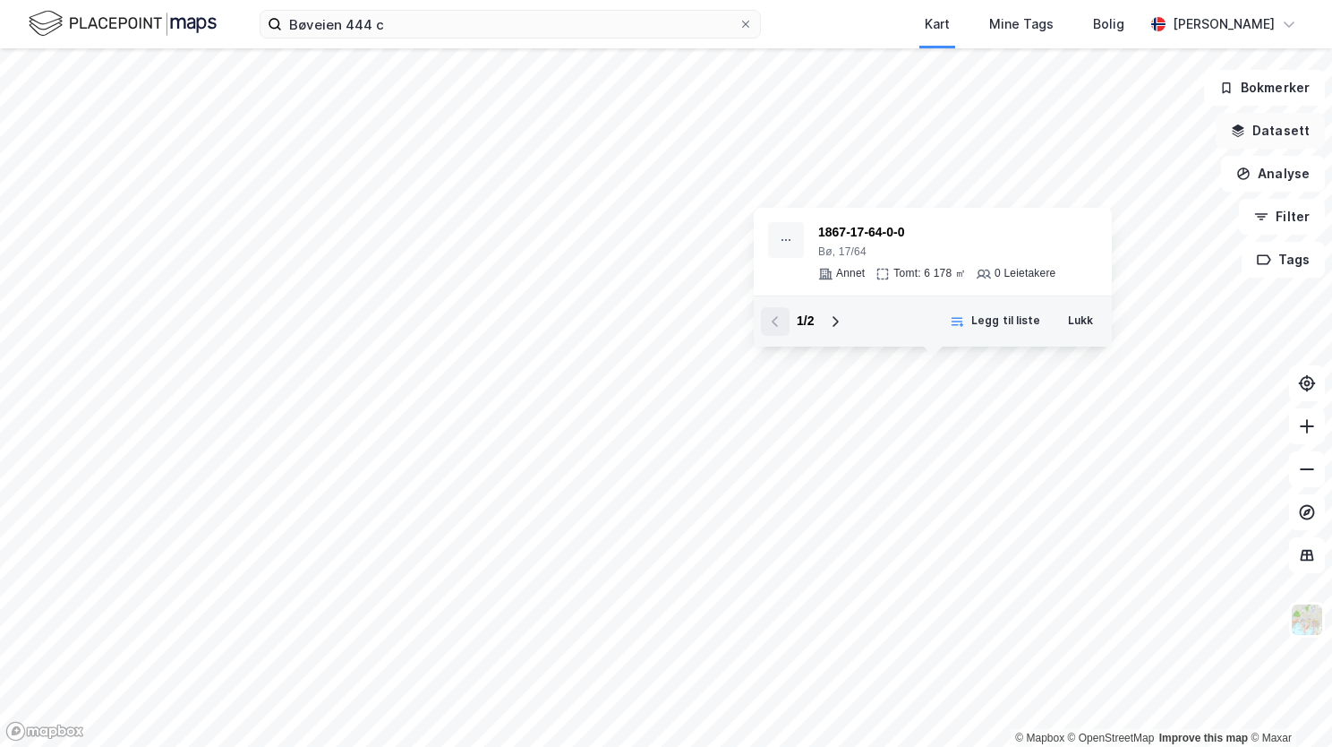
click at [1258, 137] on button "Datasett" at bounding box center [1270, 131] width 109 height 36
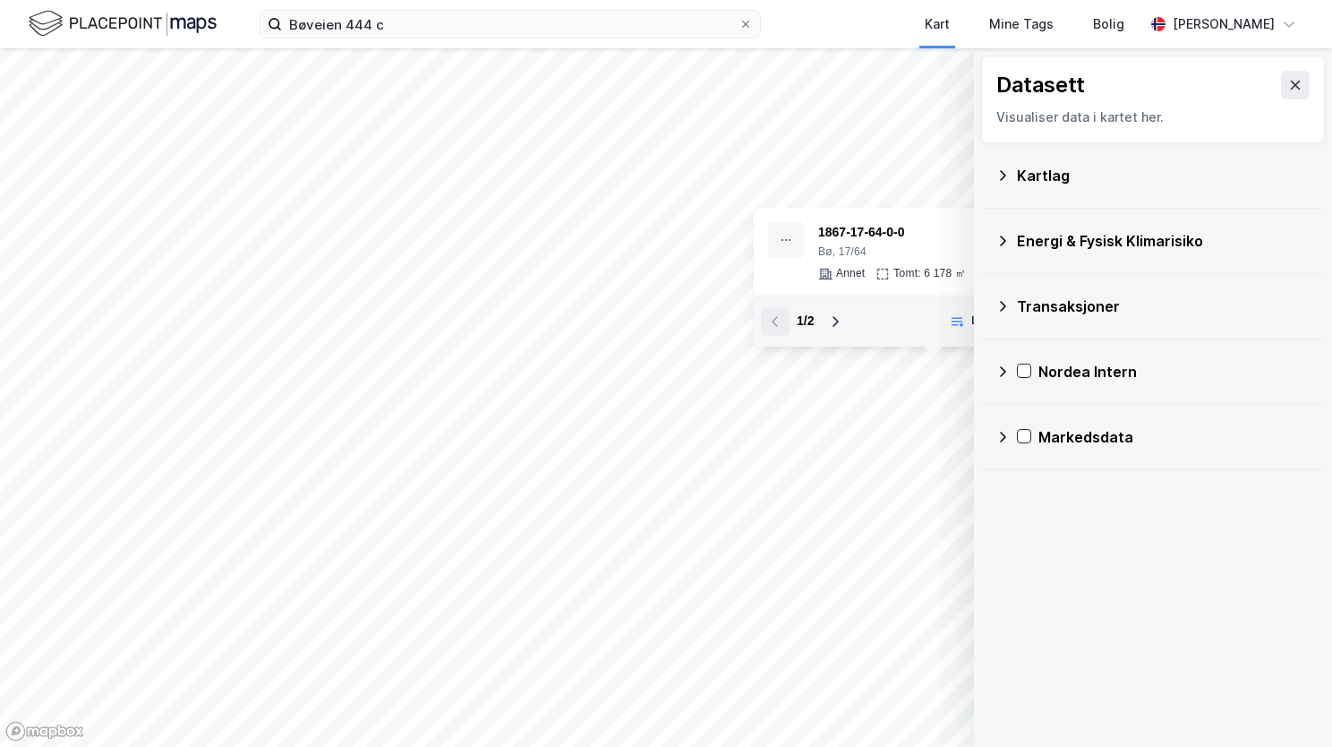
click at [1002, 174] on icon at bounding box center [1003, 175] width 14 height 14
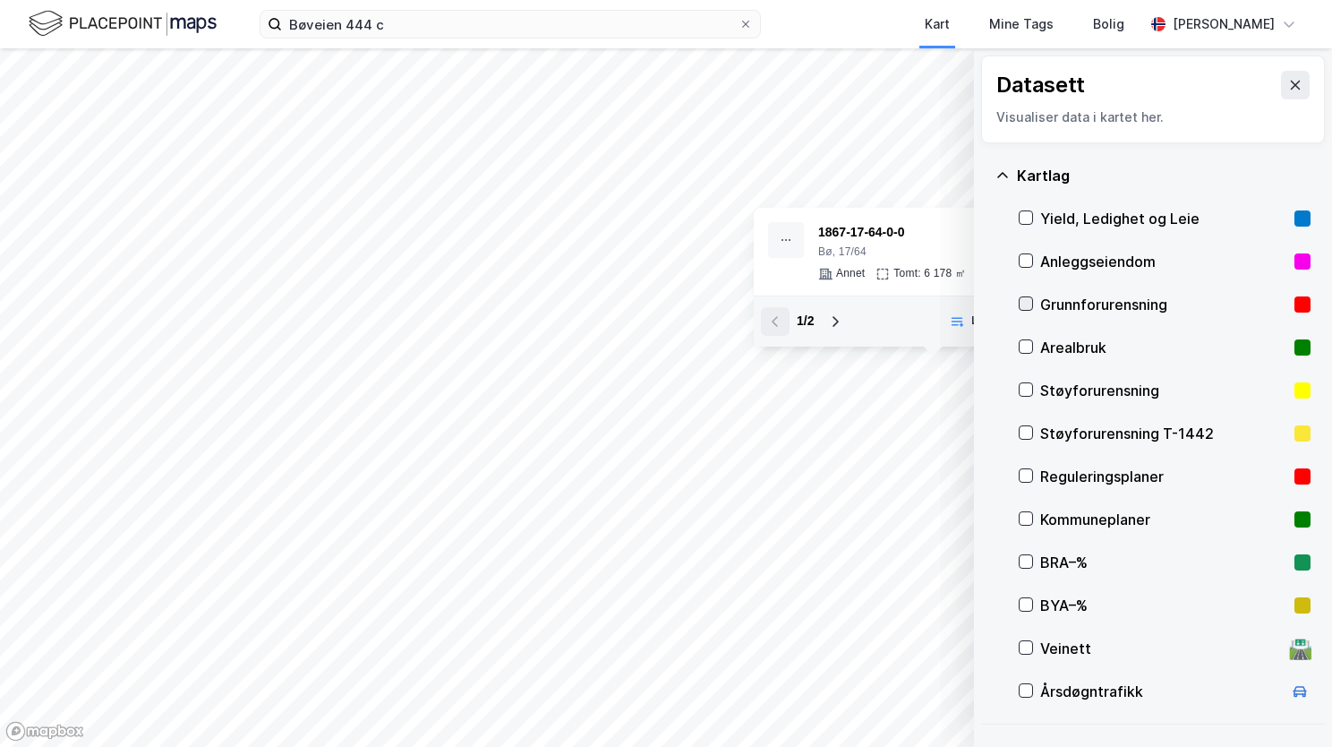
click at [1024, 308] on icon at bounding box center [1026, 303] width 13 height 13
click at [1001, 168] on icon at bounding box center [1003, 175] width 14 height 14
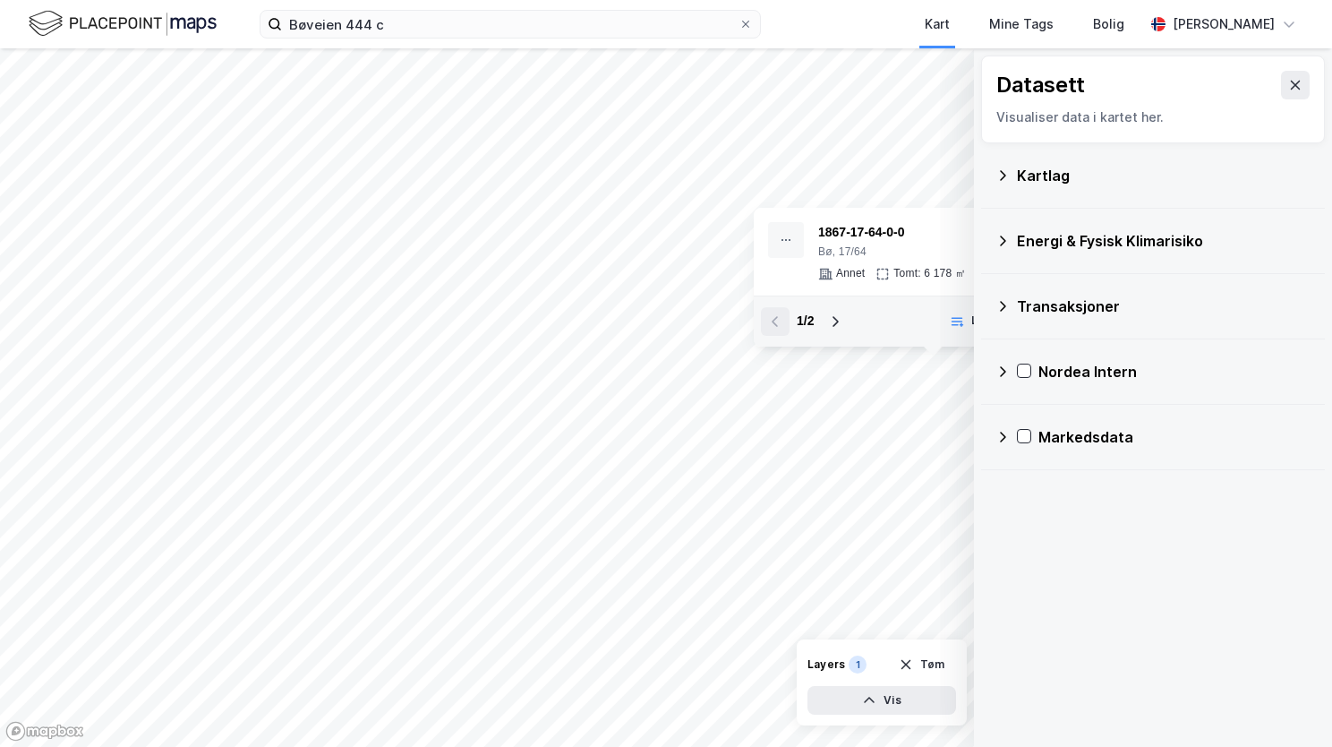
click at [1010, 240] on div "Energi & Fysisk Klimarisiko" at bounding box center [1153, 240] width 315 height 43
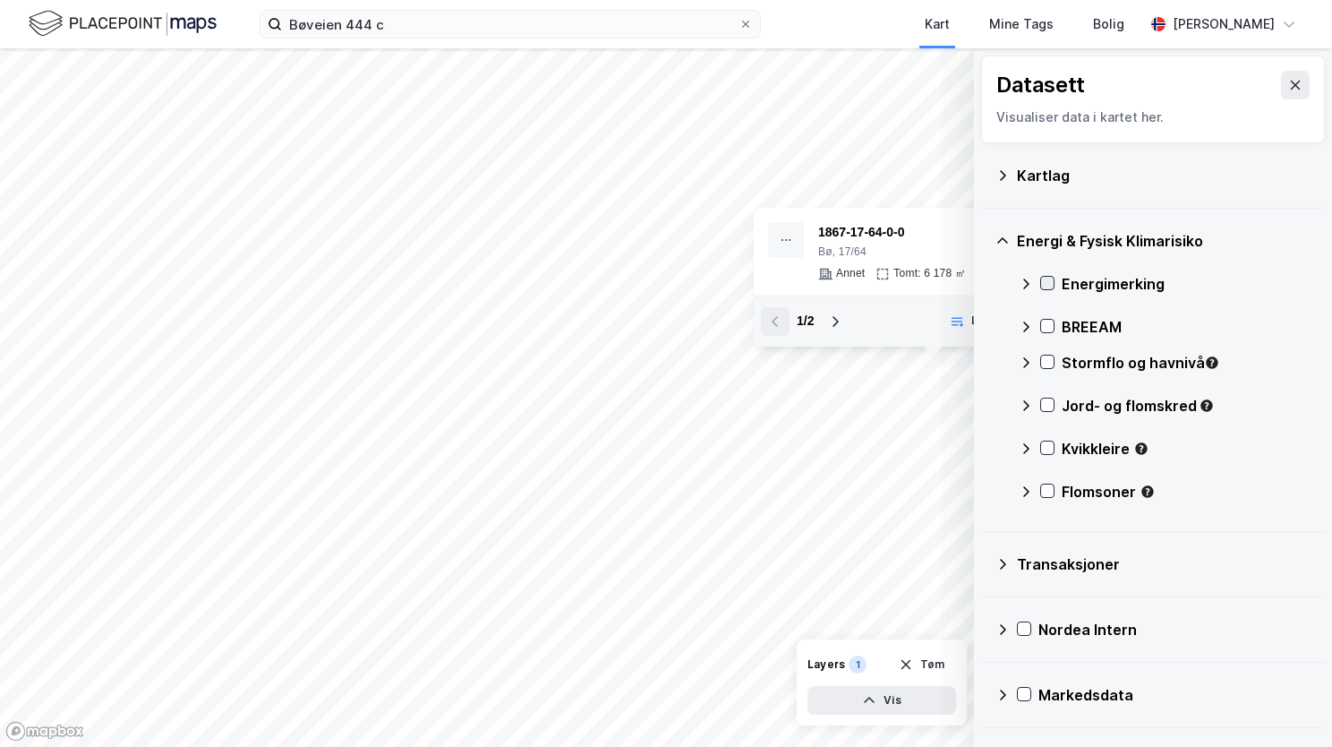
click at [1049, 286] on icon at bounding box center [1047, 283] width 13 height 13
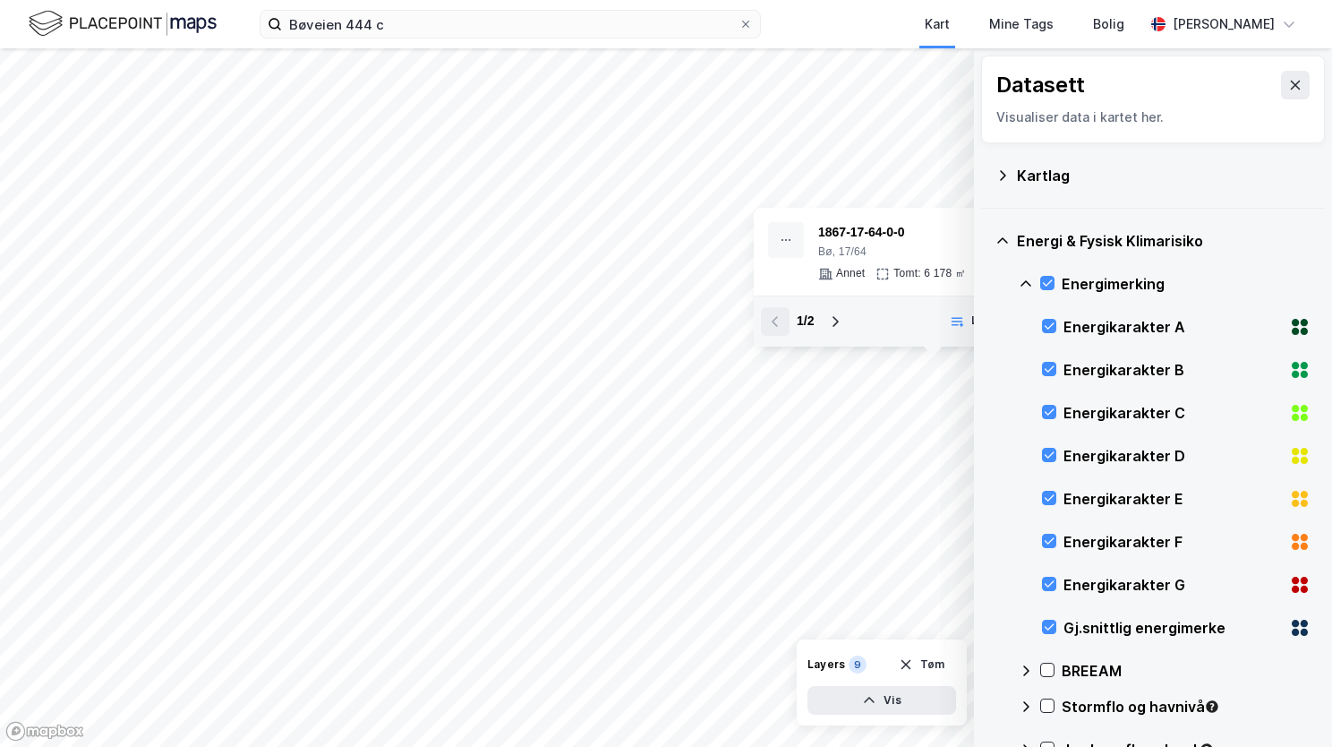
click at [1021, 282] on icon at bounding box center [1026, 284] width 14 height 14
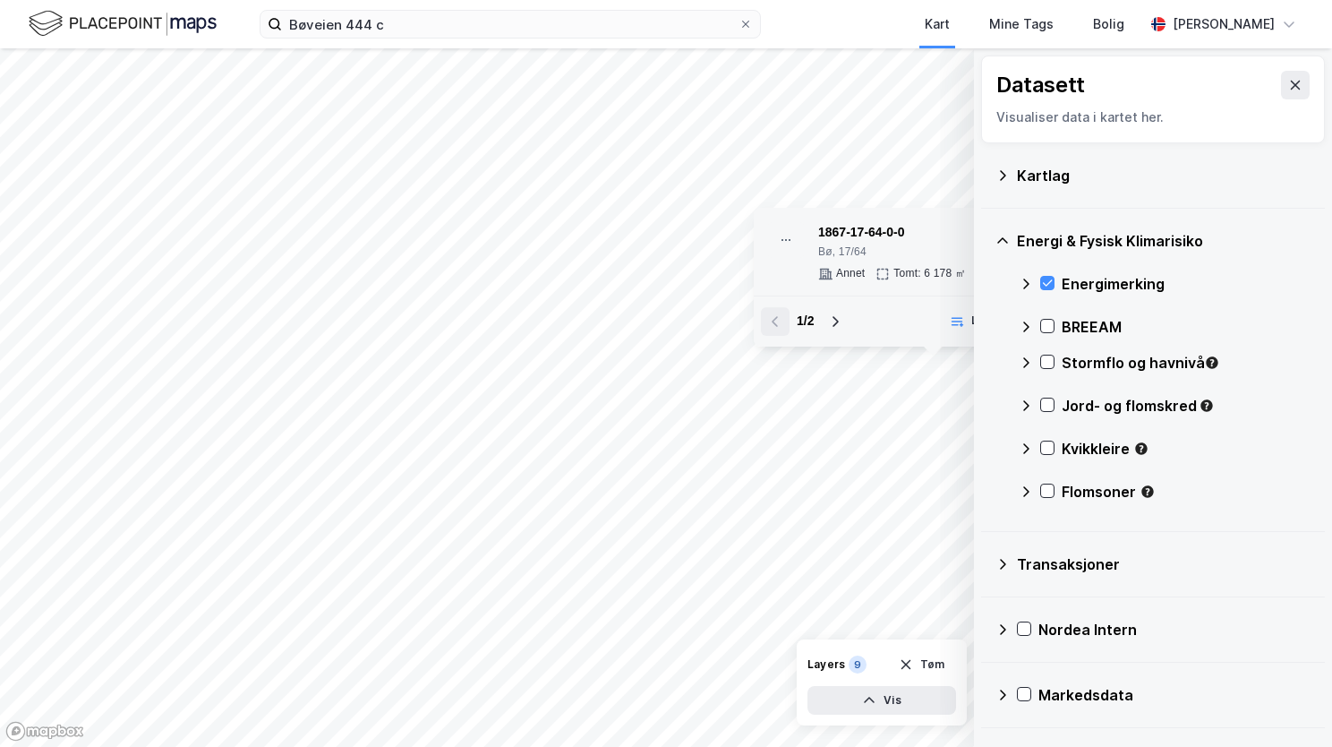
click at [562, 257] on div "© Mapbox © OpenStreetMap Improve this map © Maxar 1867-17-64-0-0 Bø, 17/64 Anne…" at bounding box center [666, 397] width 1332 height 698
click at [1049, 358] on icon at bounding box center [1047, 361] width 13 height 13
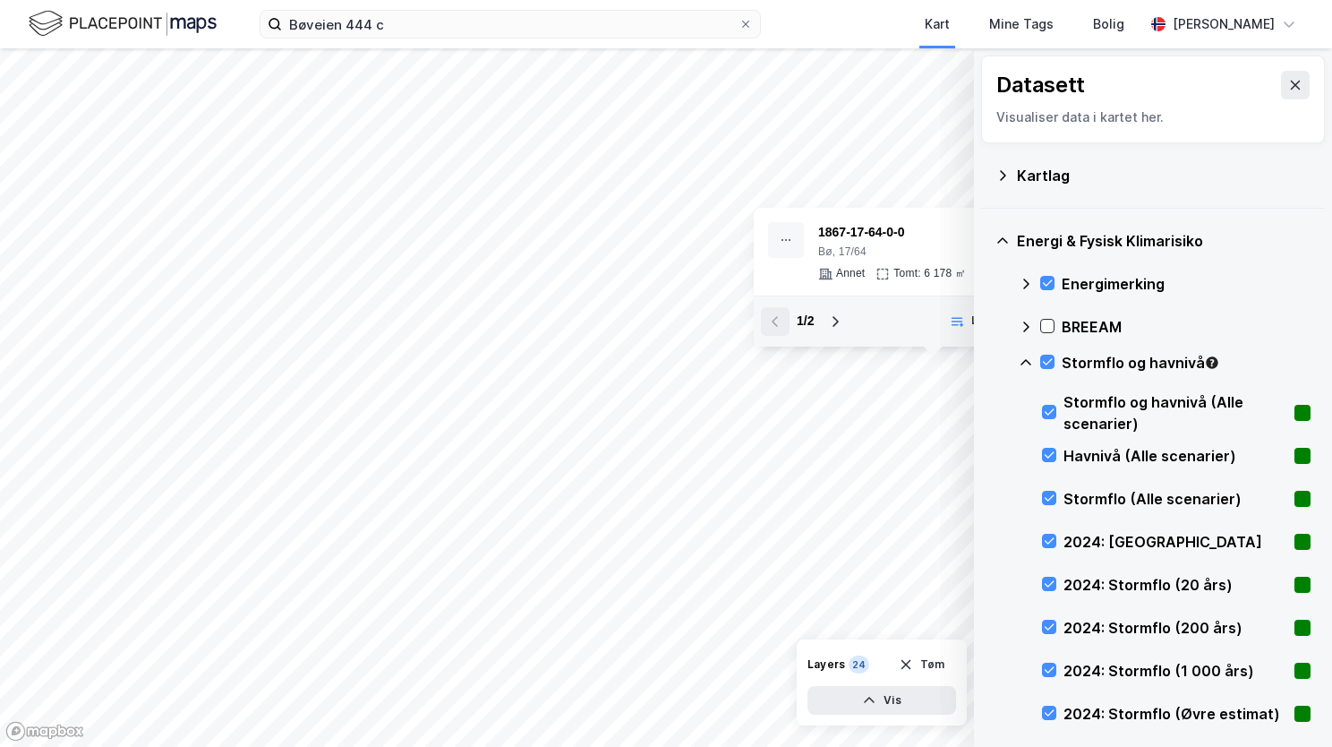
click at [1026, 358] on icon at bounding box center [1026, 362] width 14 height 14
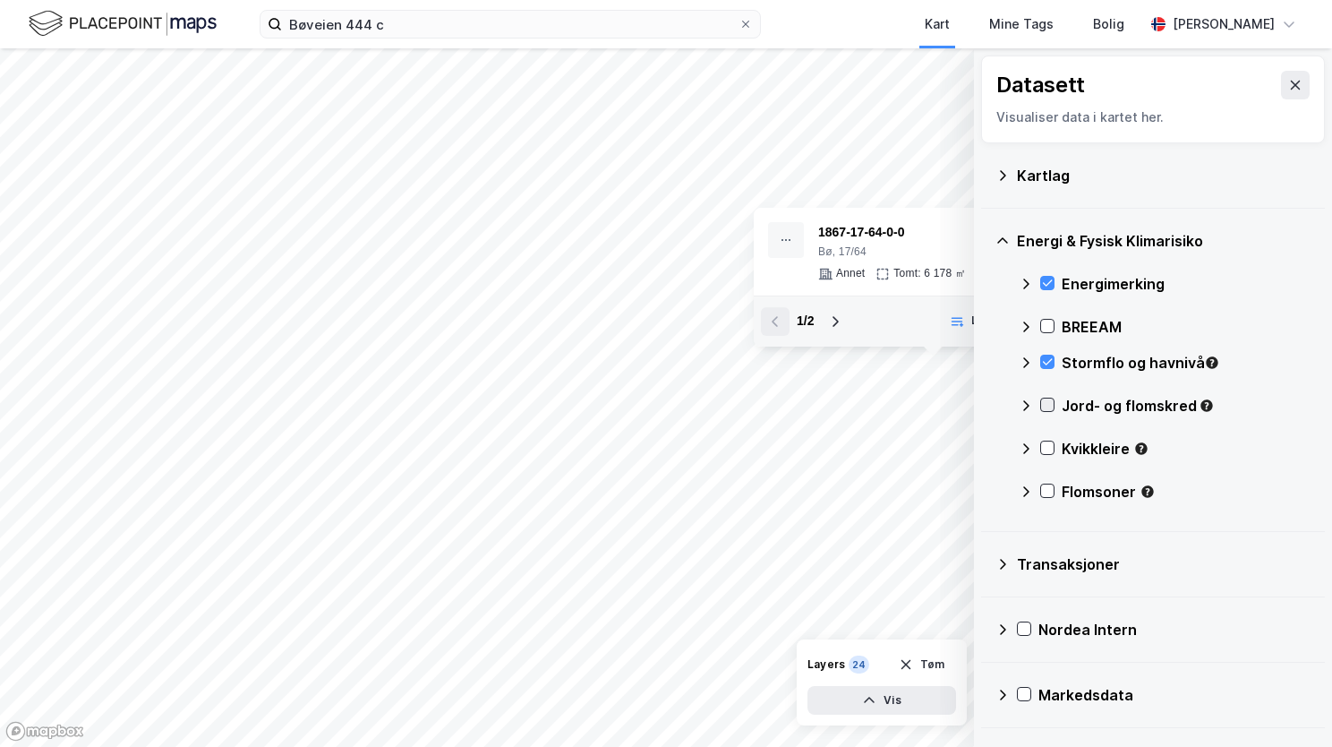
click at [1053, 403] on icon at bounding box center [1047, 404] width 13 height 13
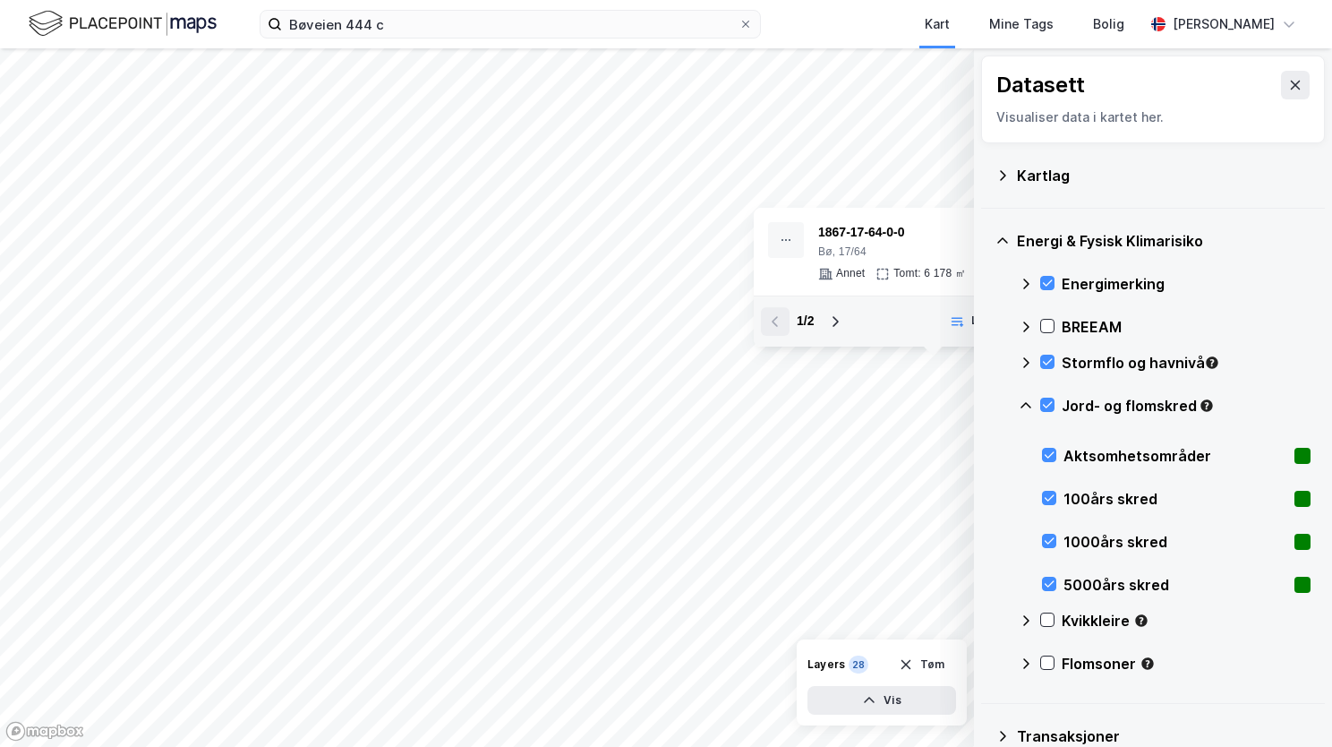
click at [1030, 411] on icon at bounding box center [1026, 405] width 14 height 14
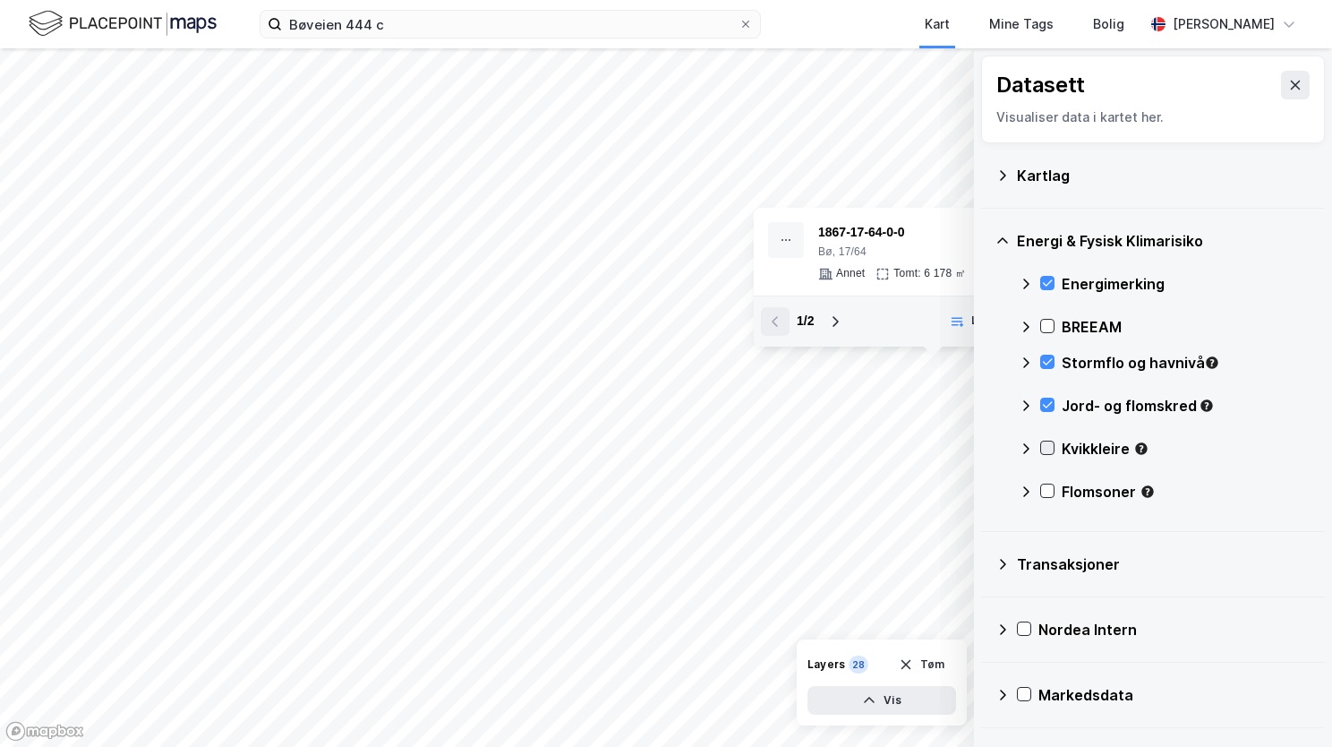
click at [1047, 449] on icon at bounding box center [1047, 447] width 13 height 13
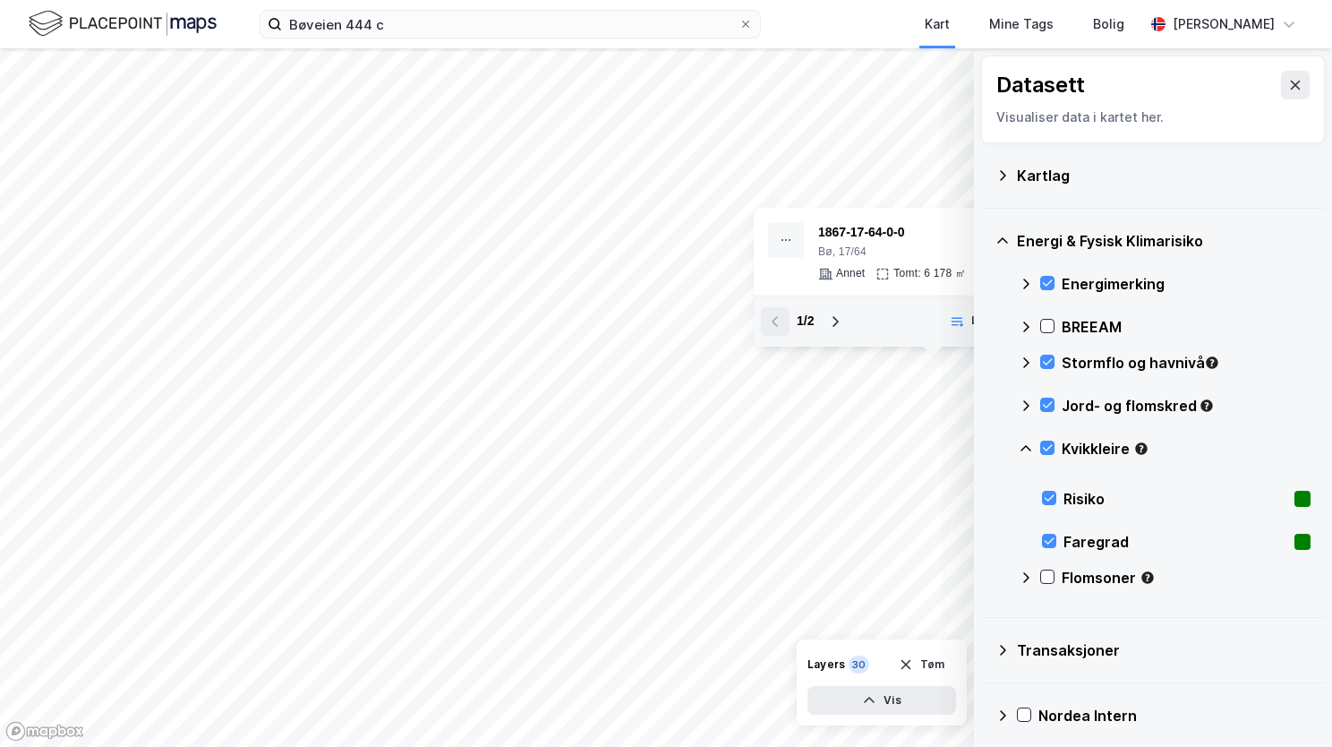
click at [1028, 446] on icon at bounding box center [1026, 448] width 14 height 14
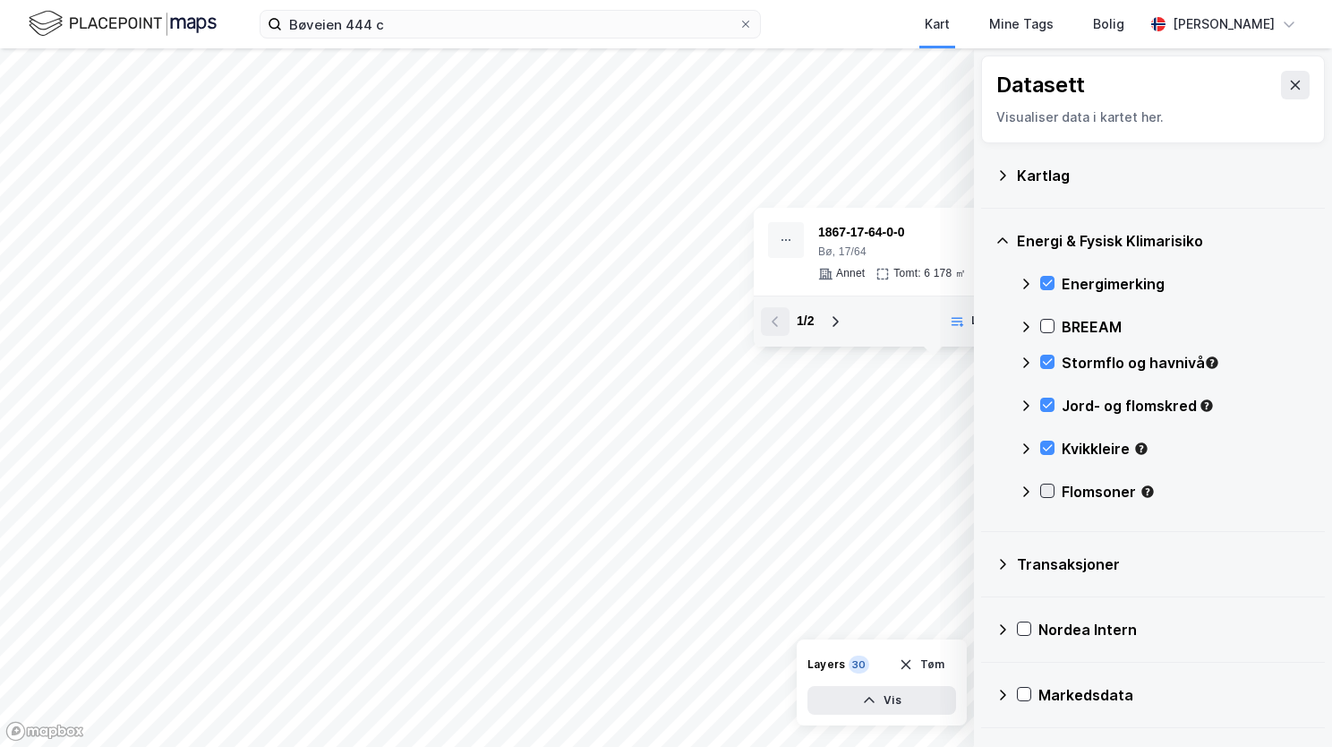
click at [1047, 487] on icon at bounding box center [1047, 490] width 13 height 13
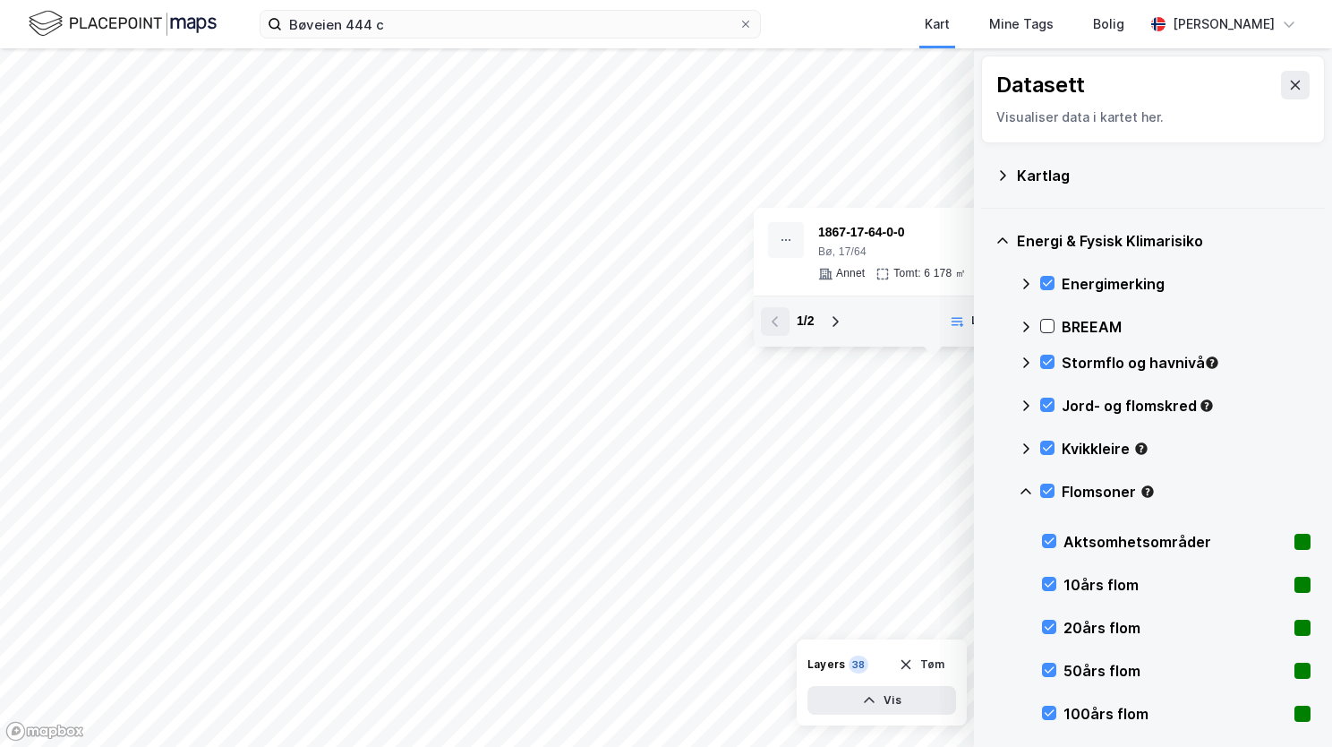
click at [1023, 490] on icon at bounding box center [1026, 491] width 11 height 6
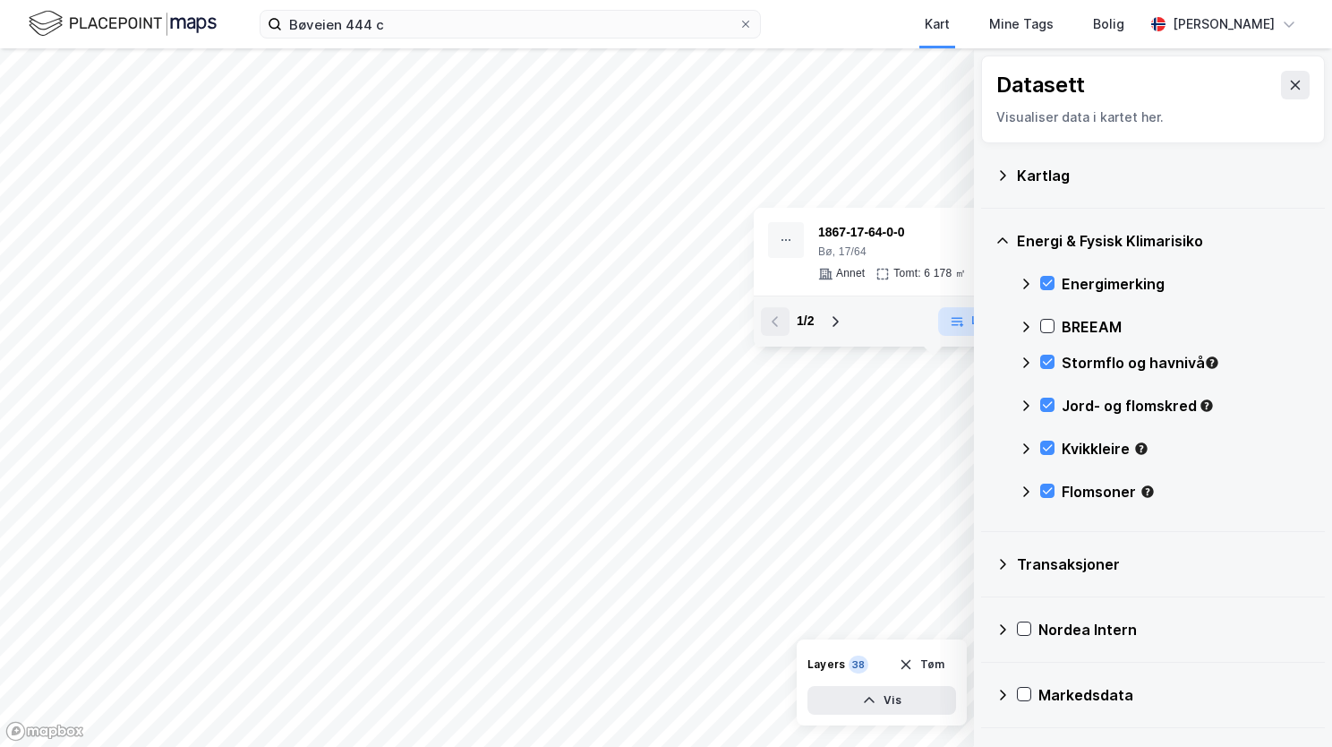
click at [963, 327] on icon "button" at bounding box center [957, 321] width 14 height 14
drag, startPoint x: 774, startPoint y: 319, endPoint x: 805, endPoint y: 326, distance: 32.1
click at [774, 320] on div "1 / 2" at bounding box center [805, 321] width 89 height 29
click at [831, 329] on icon at bounding box center [835, 321] width 14 height 14
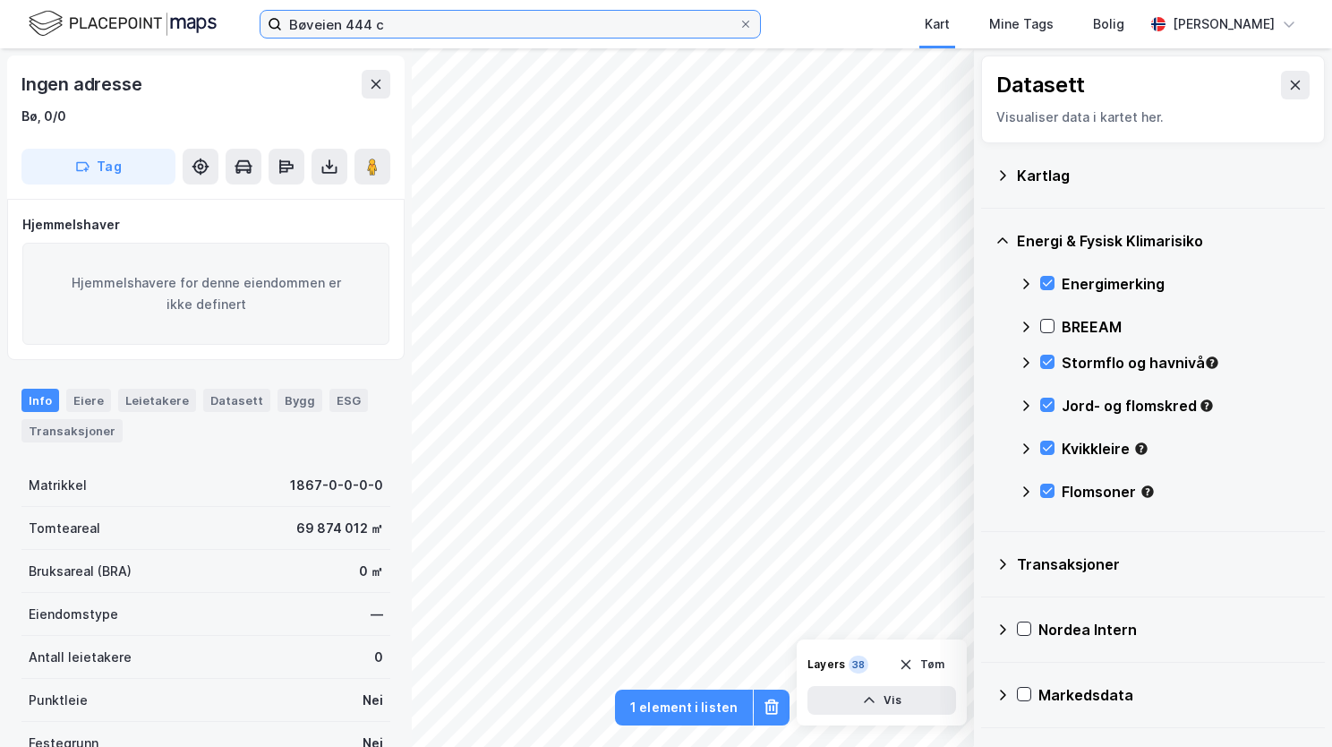
click at [407, 21] on input "Bøveien 444 c" at bounding box center [510, 24] width 457 height 27
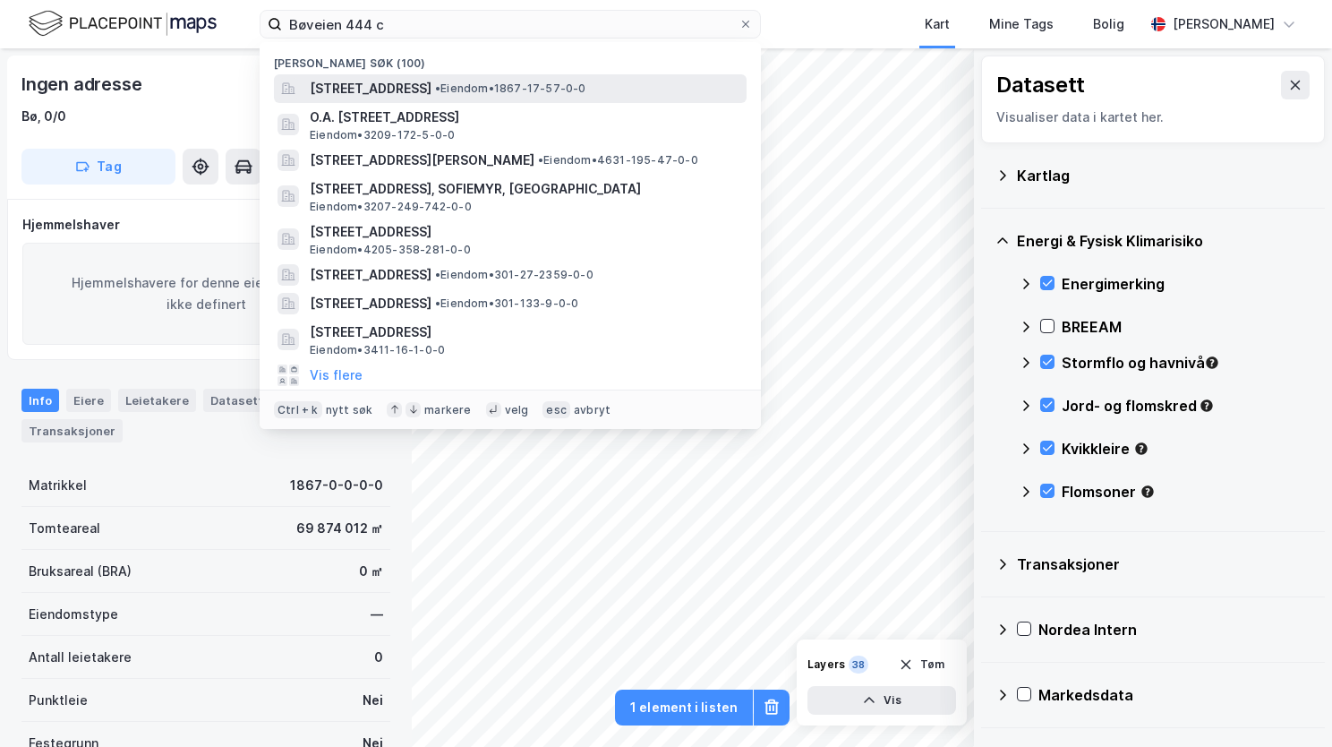
click at [430, 89] on span "Bøveien 444C, 8470, BØ I VESTERÅLEN, BØ" at bounding box center [371, 88] width 122 height 21
